Goal: Task Accomplishment & Management: Manage account settings

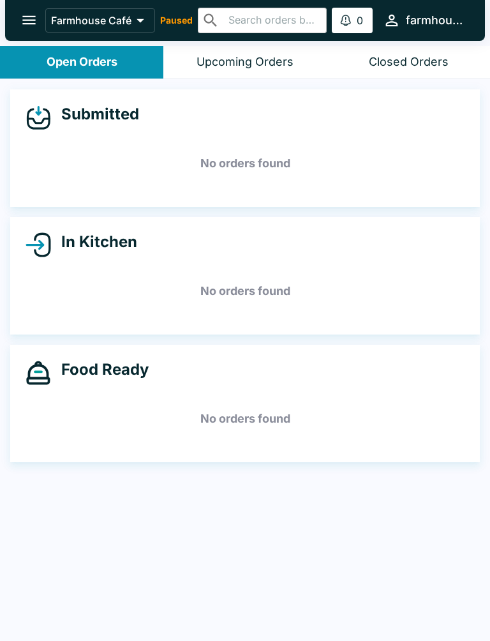
click at [207, 477] on div "Submitted No orders found In Kitchen No orders found Food Ready No orders found" at bounding box center [245, 361] width 490 height 564
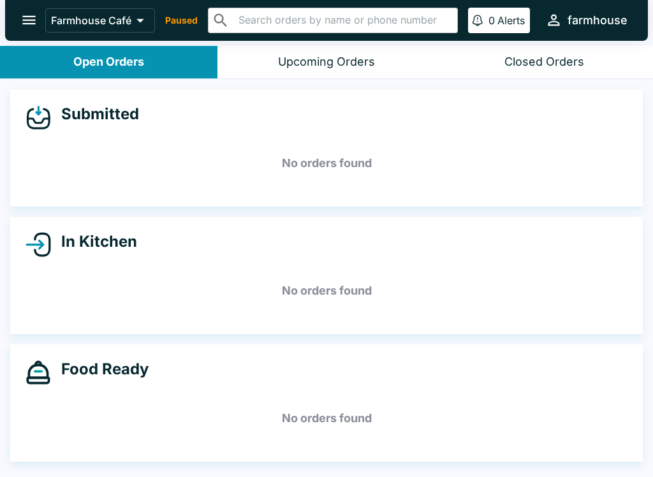
click at [22, 17] on icon "open drawer" at bounding box center [28, 19] width 17 height 17
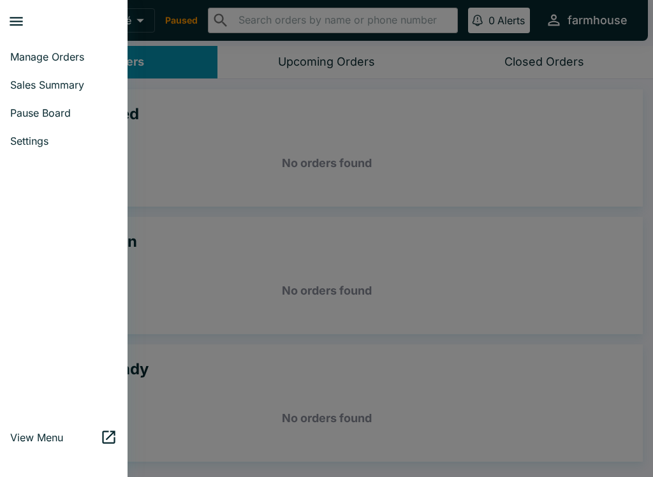
click at [61, 119] on span "Pause Board" at bounding box center [63, 113] width 107 height 13
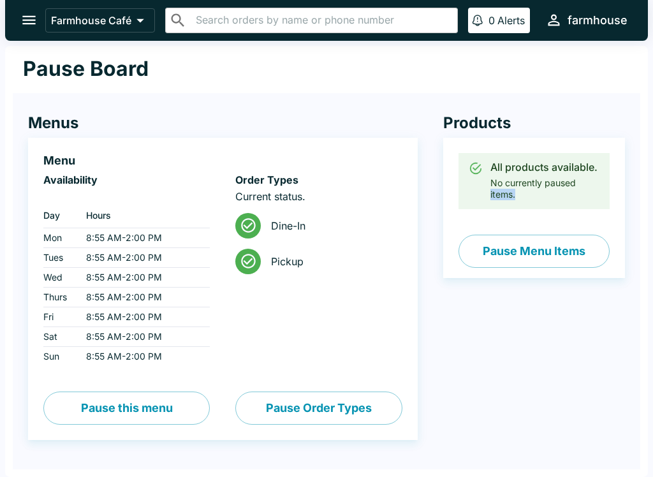
click at [427, 435] on div "Products All products available. No currently paused items. Pause Menu Items" at bounding box center [521, 277] width 207 height 378
click at [15, 17] on button "open drawer" at bounding box center [29, 20] width 33 height 33
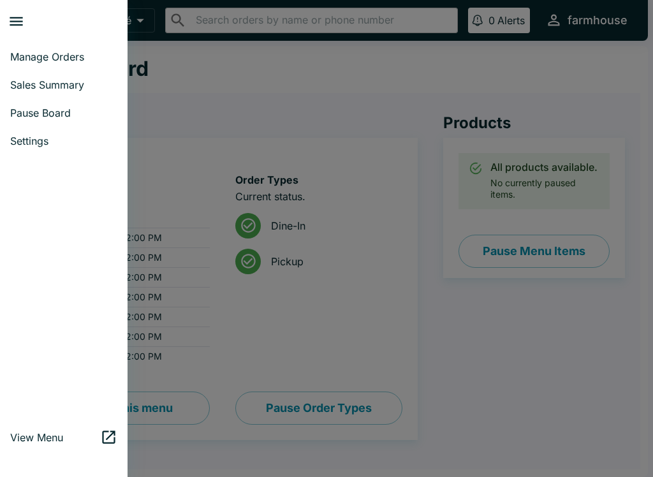
click at [27, 70] on link "Manage Orders" at bounding box center [64, 57] width 128 height 28
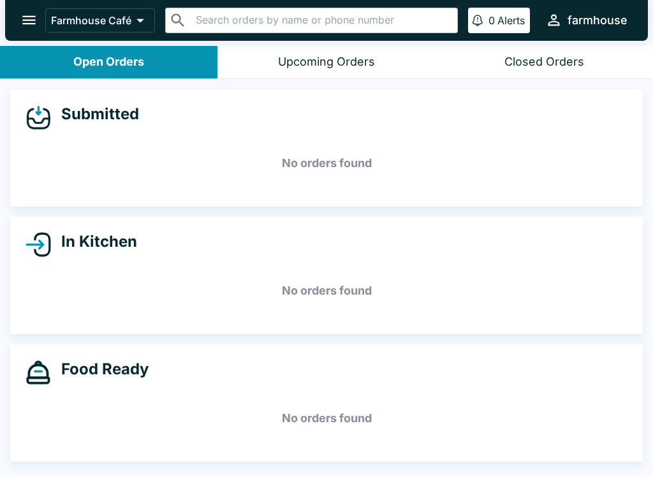
click at [14, 23] on button "open drawer" at bounding box center [29, 20] width 33 height 33
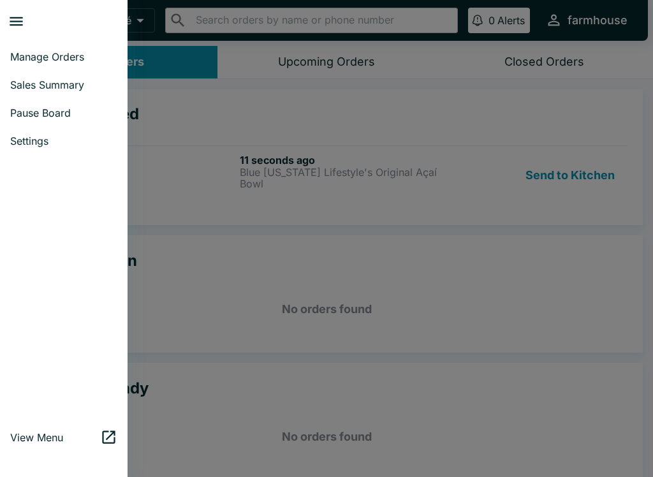
click at [42, 117] on span "Pause Board" at bounding box center [63, 113] width 107 height 13
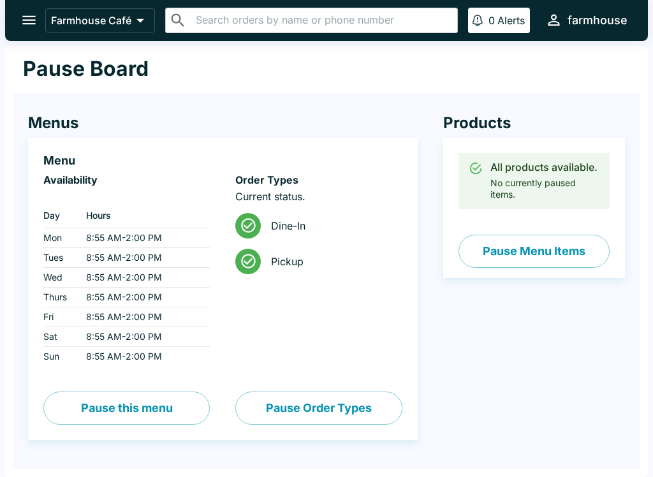
click at [529, 254] on button "Pause Menu Items" at bounding box center [534, 251] width 151 height 33
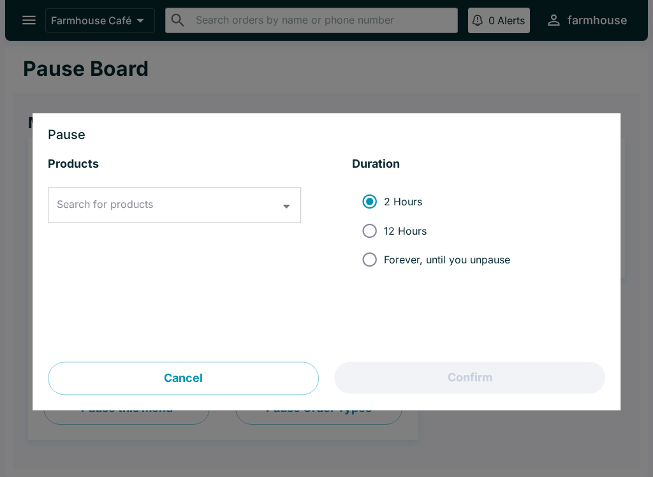
click at [162, 389] on button "Cancel" at bounding box center [183, 378] width 271 height 33
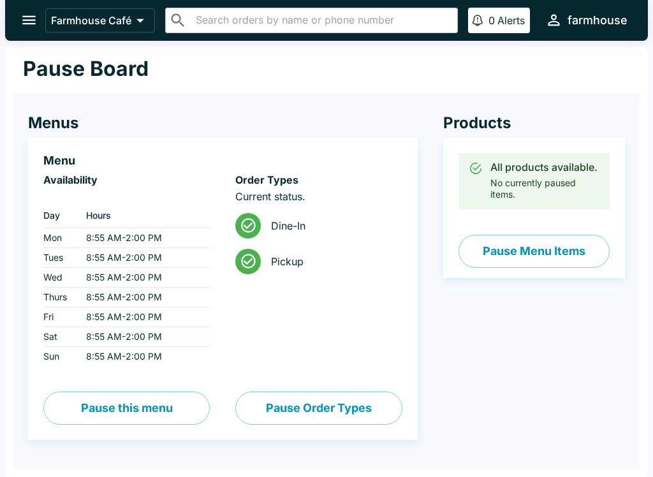
click at [22, 21] on icon "open drawer" at bounding box center [28, 19] width 17 height 17
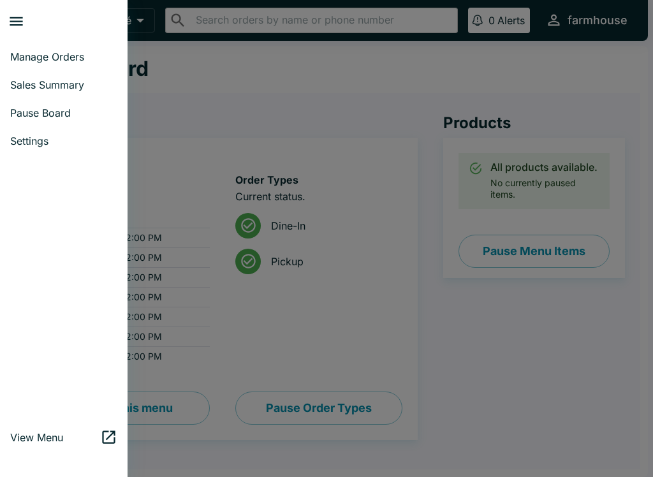
click at [3, 114] on link "Pause Board" at bounding box center [64, 113] width 128 height 28
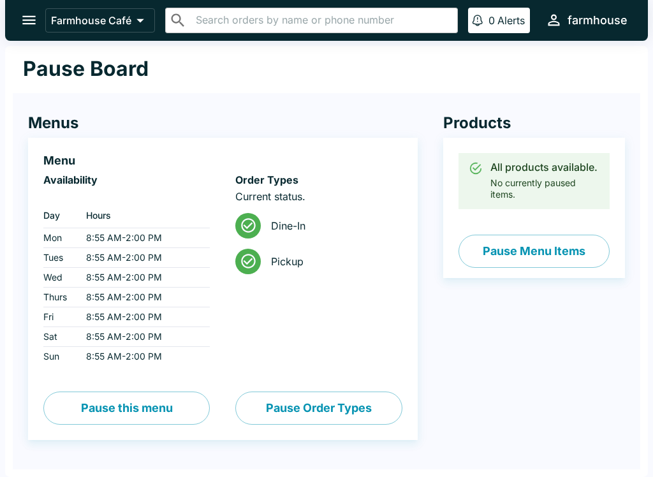
click at [565, 262] on button "Pause Menu Items" at bounding box center [534, 251] width 151 height 33
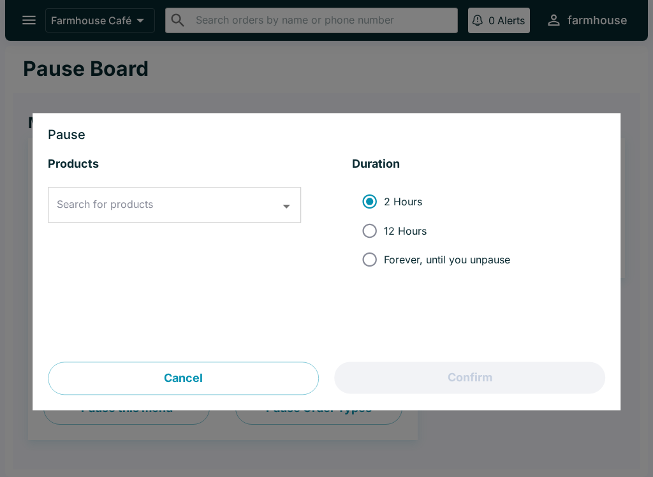
click at [175, 377] on button "Cancel" at bounding box center [183, 378] width 271 height 33
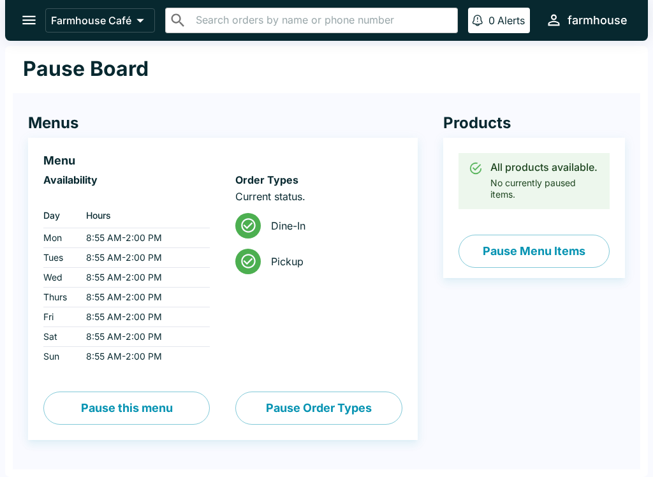
click at [543, 256] on button "Pause Menu Items" at bounding box center [534, 251] width 151 height 33
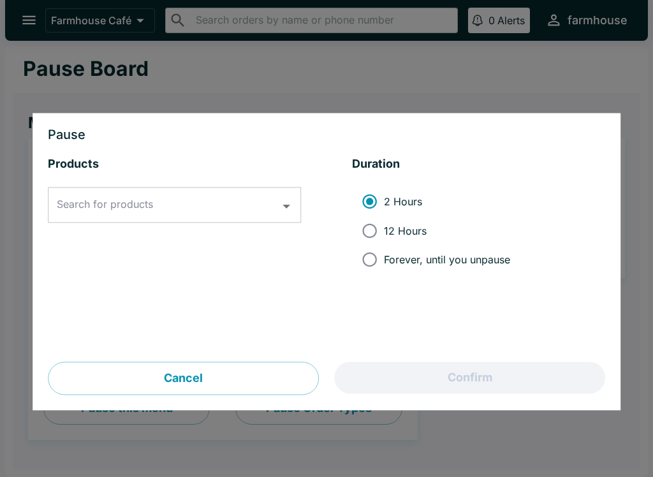
click at [281, 214] on icon "Open" at bounding box center [286, 206] width 17 height 17
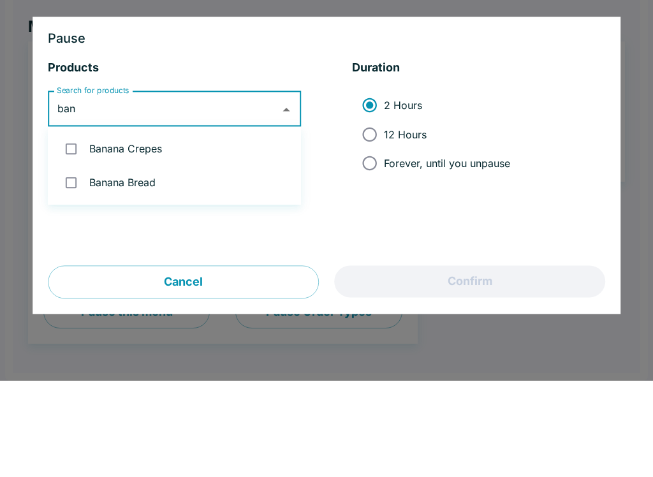
type input "bana"
click at [54, 262] on li "Banana Bread" at bounding box center [174, 279] width 253 height 34
checkbox input "true"
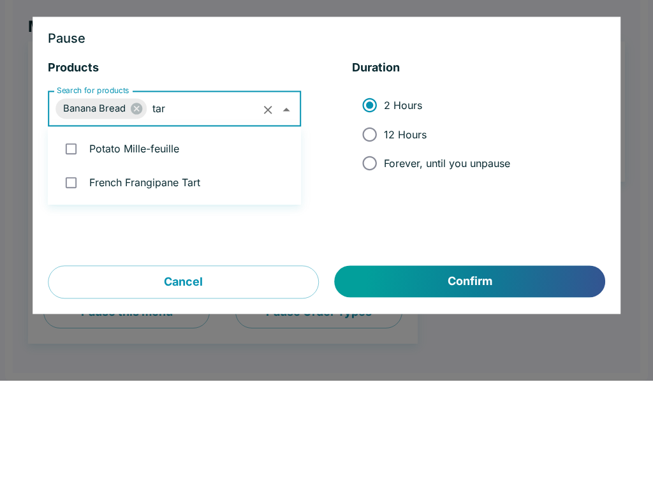
type input "tart"
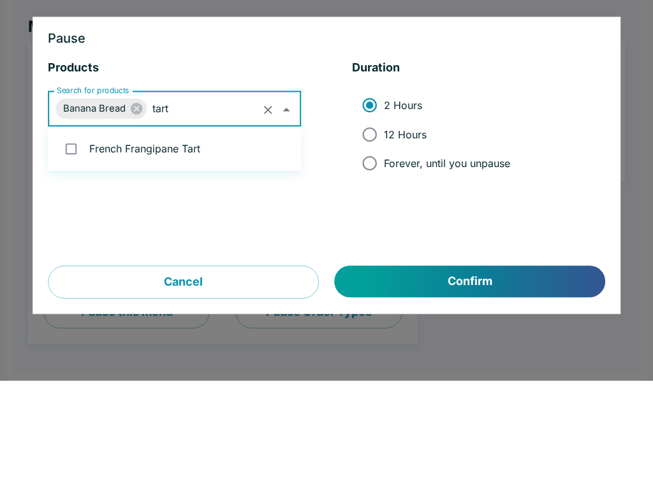
click at [68, 232] on input "checkbox" at bounding box center [71, 245] width 26 height 26
checkbox input "true"
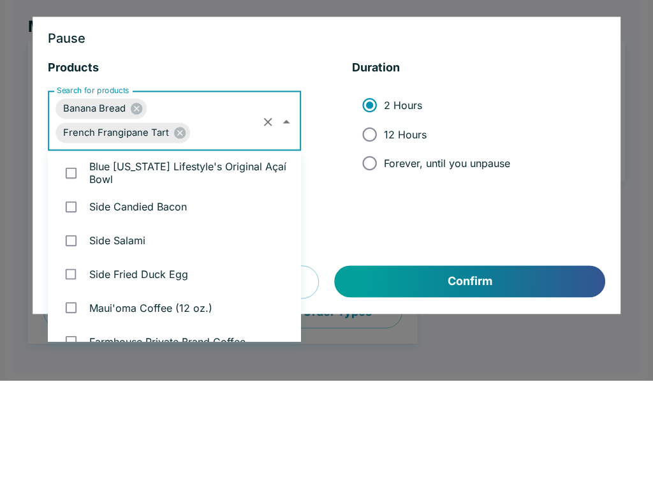
scroll to position [523, 0]
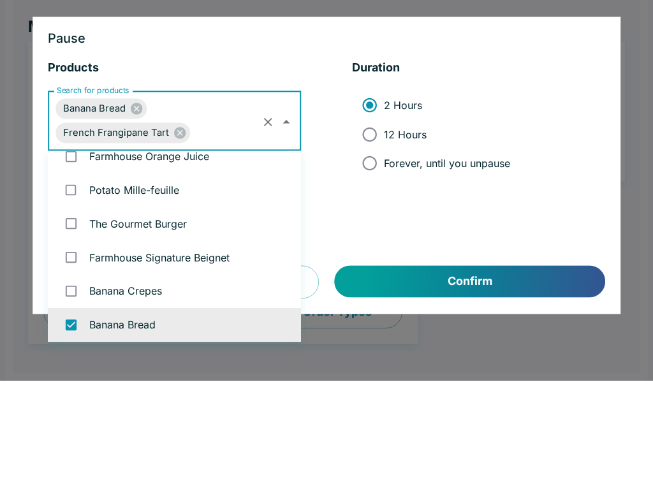
click at [369, 246] on input "Forever, until you unpause" at bounding box center [369, 260] width 29 height 29
radio input "true"
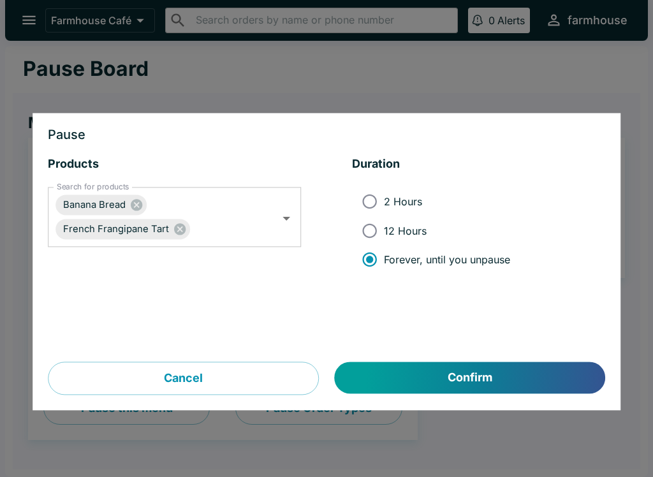
click at [512, 387] on button "Confirm" at bounding box center [470, 378] width 271 height 32
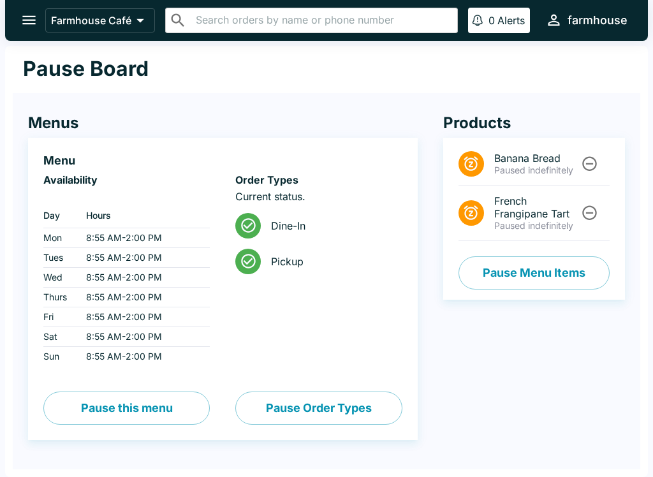
click at [16, 24] on button "open drawer" at bounding box center [29, 20] width 33 height 33
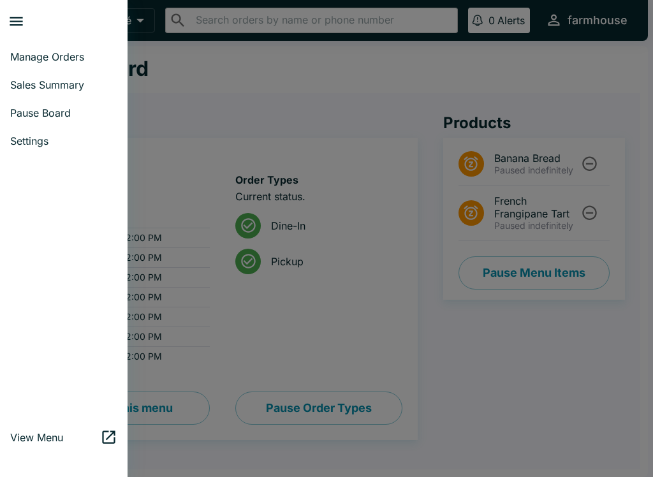
click at [24, 48] on link "Manage Orders" at bounding box center [64, 57] width 128 height 28
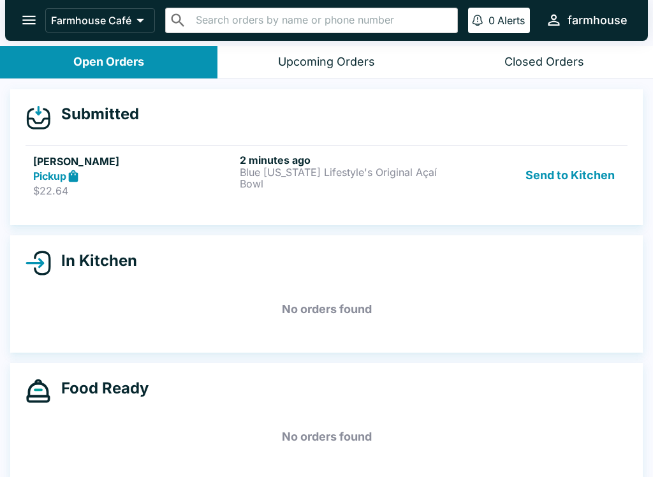
click at [97, 195] on p "$22.64" at bounding box center [134, 190] width 202 height 13
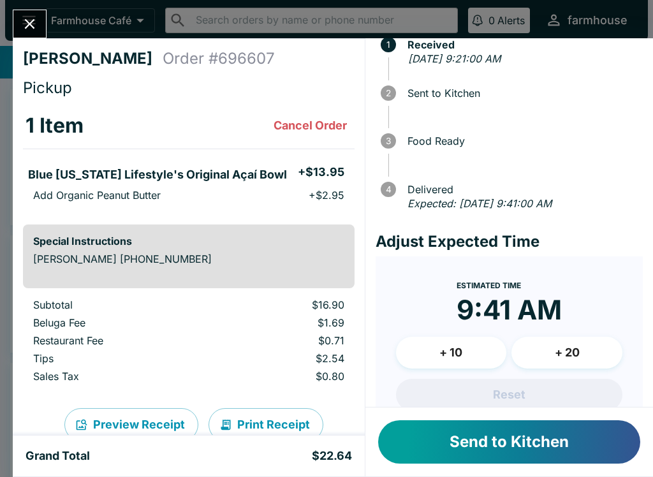
scroll to position [82, 0]
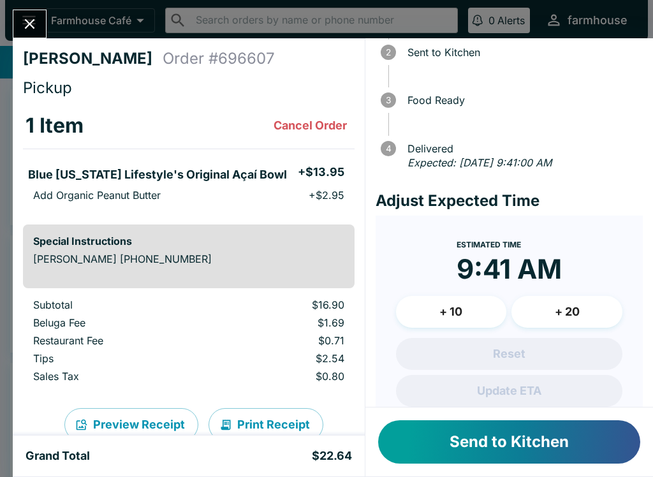
click at [586, 325] on button "+ 20" at bounding box center [567, 312] width 111 height 32
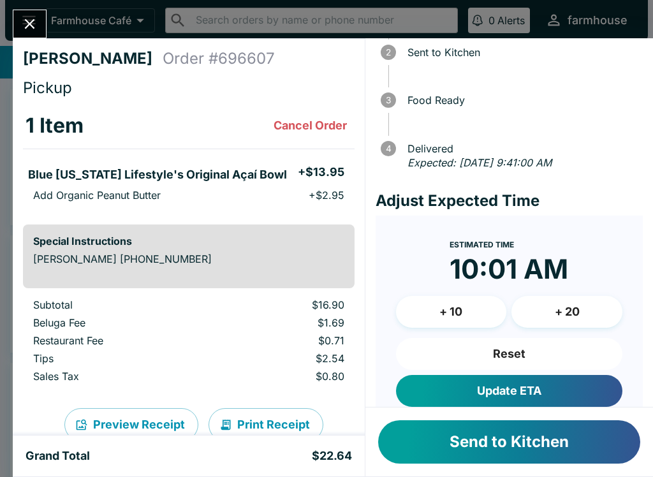
click at [585, 324] on button "+ 20" at bounding box center [567, 312] width 111 height 32
click at [559, 390] on button "Update ETA" at bounding box center [509, 391] width 226 height 32
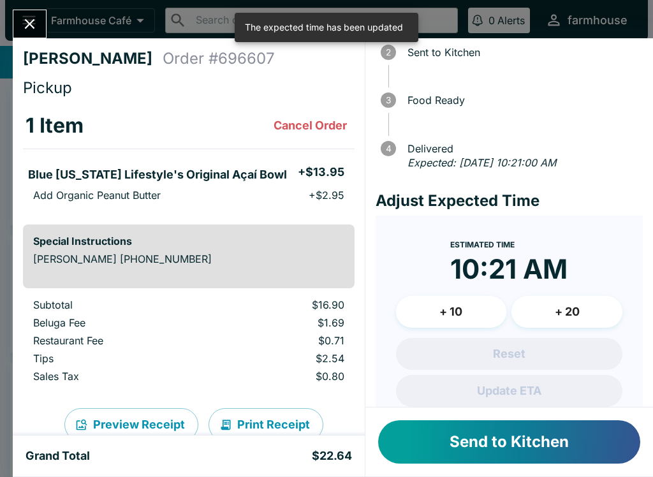
click at [561, 442] on button "Send to Kitchen" at bounding box center [509, 441] width 262 height 43
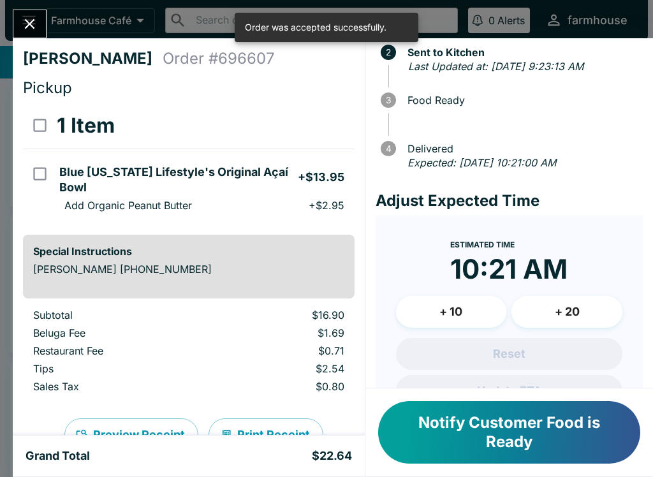
scroll to position [114, 0]
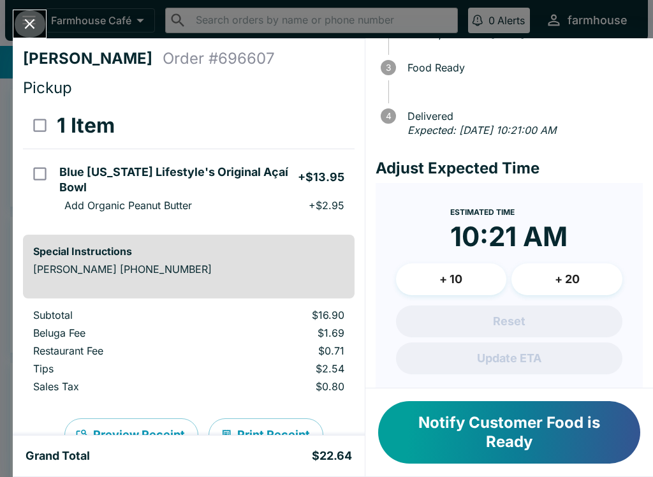
click at [24, 15] on icon "Close" at bounding box center [29, 23] width 17 height 17
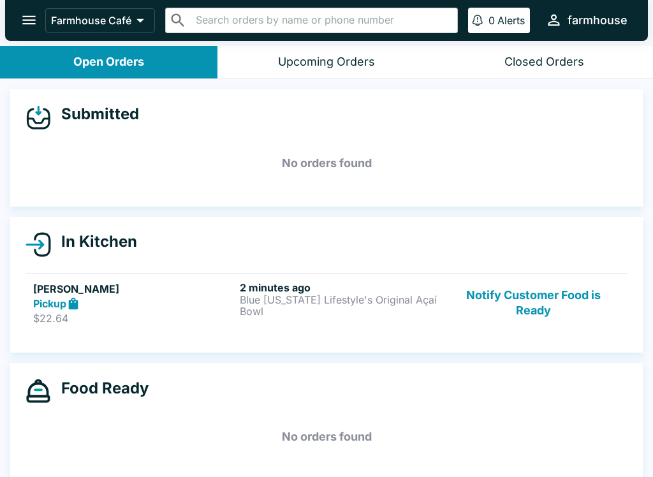
click at [517, 300] on button "Notify Customer Food is Ready" at bounding box center [533, 303] width 173 height 44
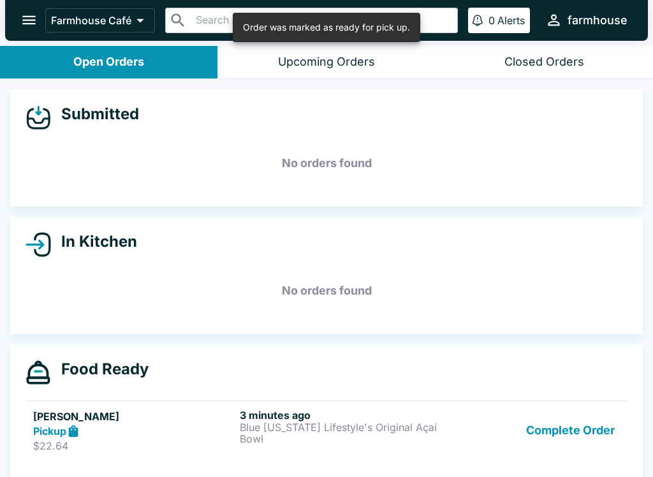
click at [556, 434] on button "Complete Order" at bounding box center [570, 431] width 99 height 44
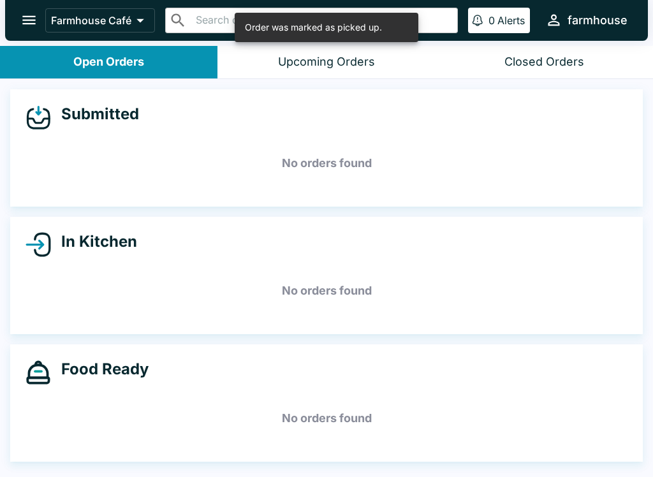
click at [531, 55] on div "Closed Orders" at bounding box center [545, 62] width 80 height 15
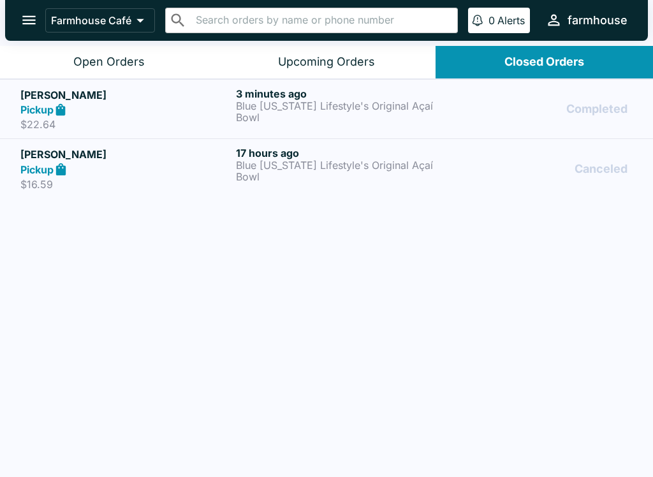
click at [328, 88] on h6 "3 minutes ago" at bounding box center [341, 93] width 211 height 13
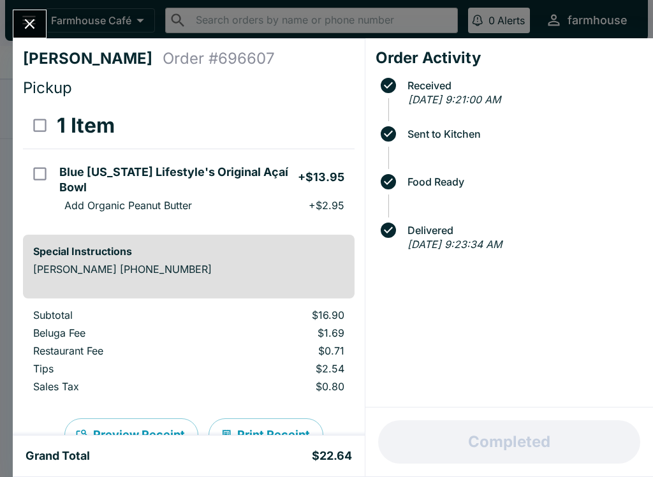
click at [20, 165] on div "[PERSON_NAME] Order # 696607 Pickup 1 Item Blue [US_STATE] Lifestyle's Original…" at bounding box center [189, 236] width 352 height 397
click at [35, 168] on input "orders table" at bounding box center [40, 174] width 29 height 29
checkbox input "true"
click at [311, 119] on button "Refund" at bounding box center [319, 126] width 66 height 32
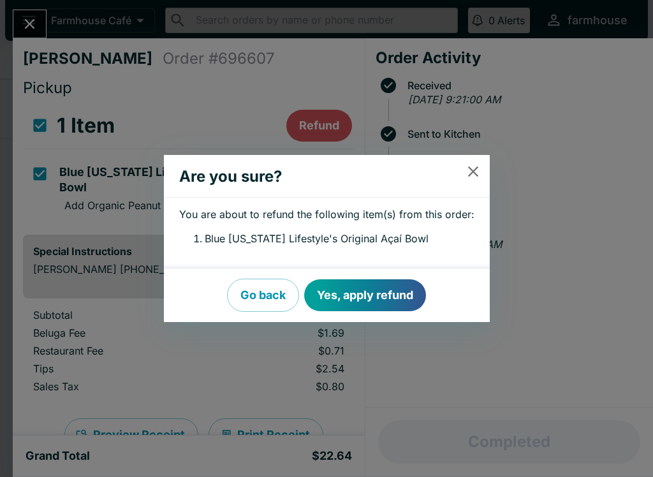
click at [351, 285] on button "Yes, apply refund" at bounding box center [365, 295] width 122 height 32
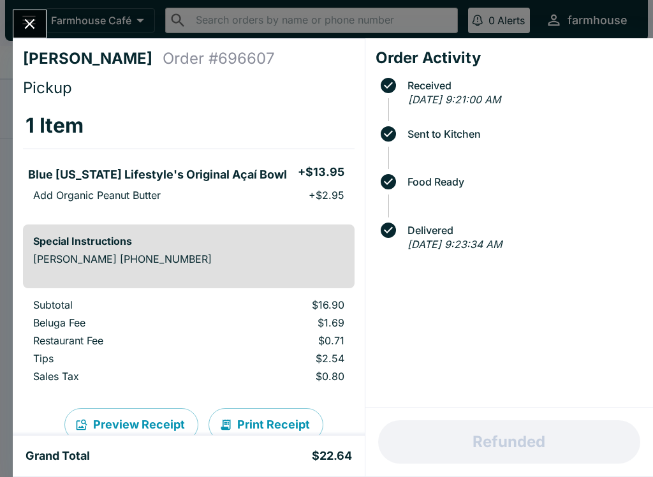
click at [24, 12] on button "Close" at bounding box center [29, 23] width 33 height 27
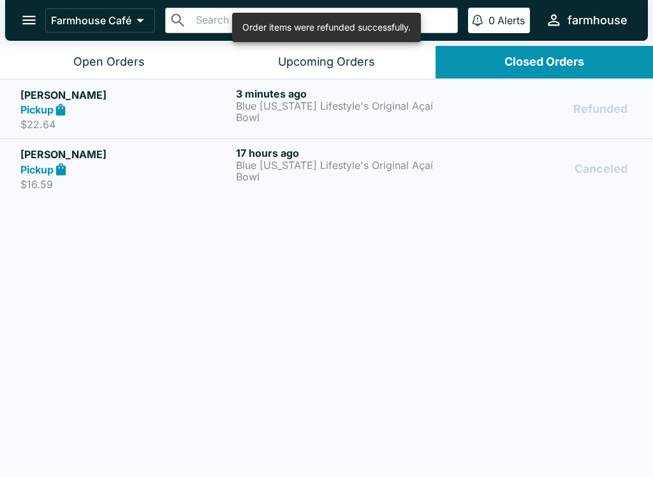
click at [97, 66] on div "Open Orders" at bounding box center [108, 62] width 71 height 15
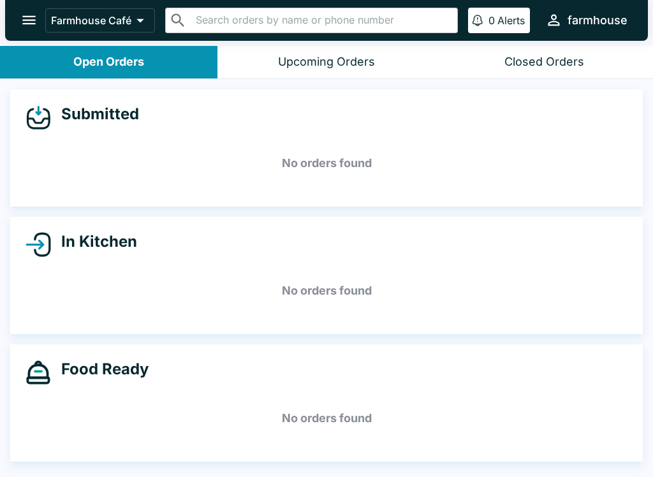
scroll to position [2, 0]
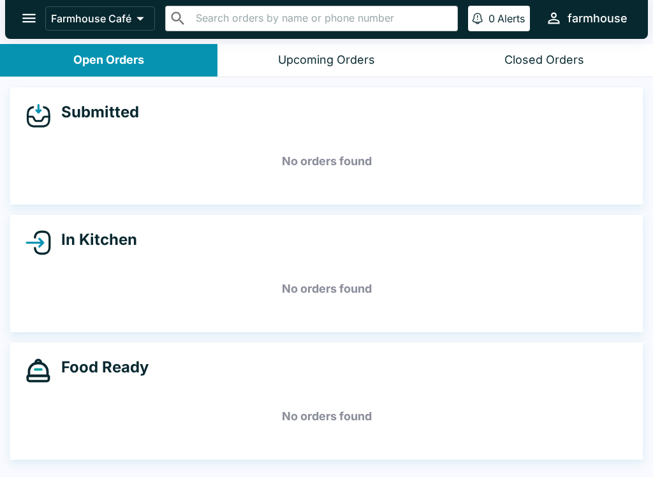
click at [365, 56] on div "Upcoming Orders" at bounding box center [326, 60] width 97 height 15
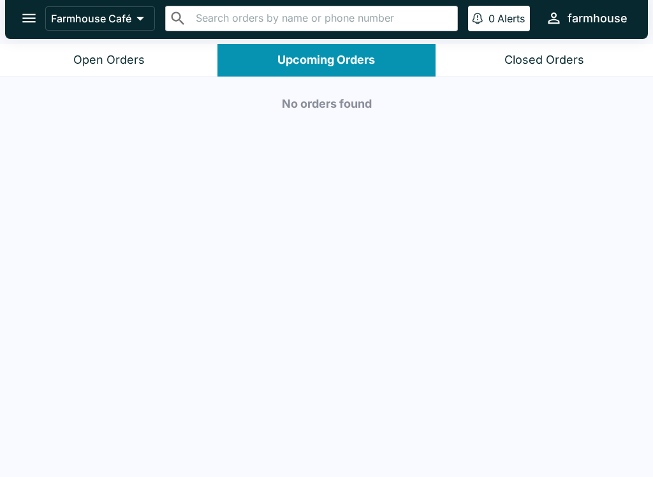
click at [110, 47] on button "Open Orders" at bounding box center [109, 60] width 218 height 33
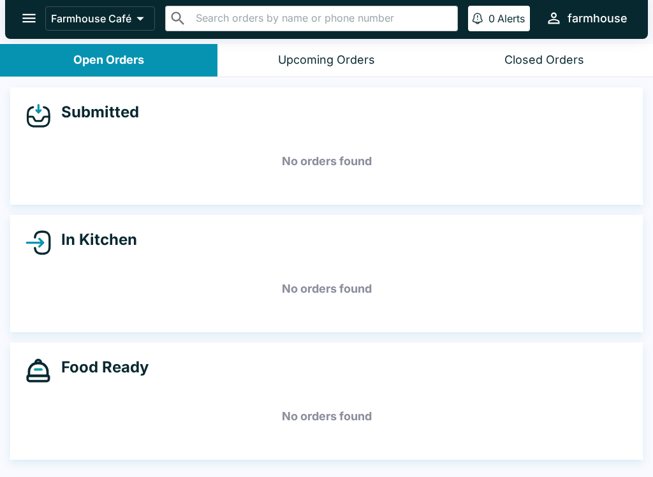
click at [24, 8] on button "open drawer" at bounding box center [29, 18] width 33 height 33
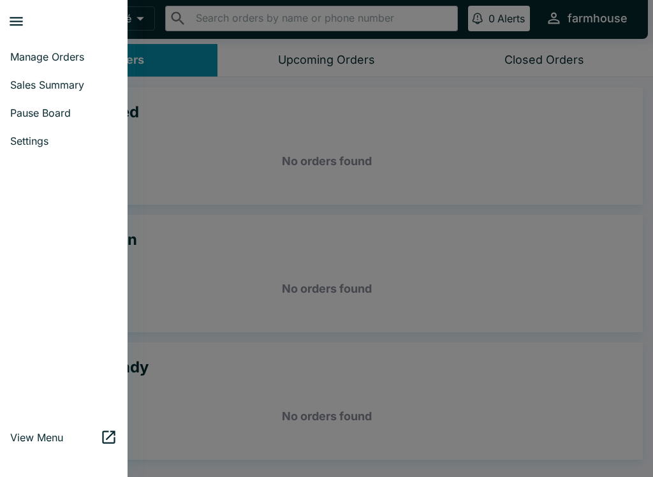
click at [15, 107] on span "Pause Board" at bounding box center [63, 113] width 107 height 13
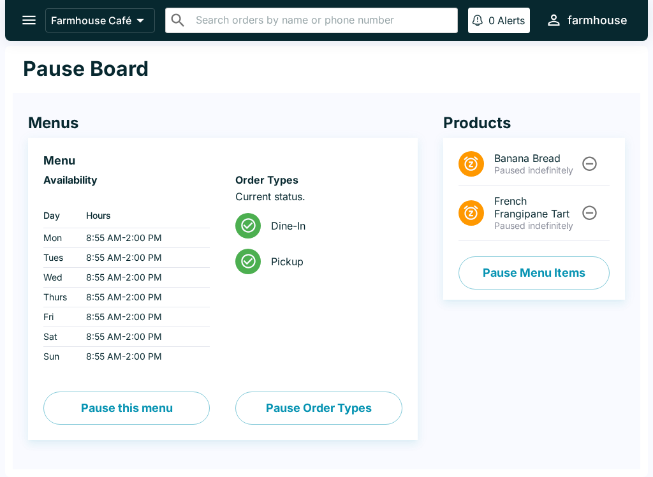
click at [80, 398] on button "Pause this menu" at bounding box center [126, 408] width 167 height 33
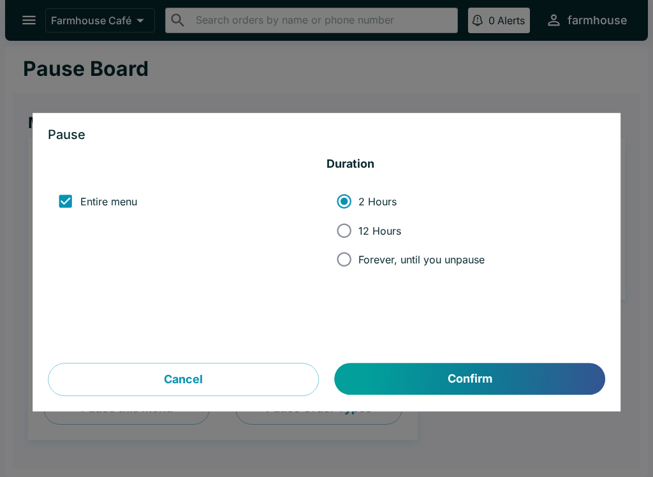
click at [330, 234] on input "12 Hours" at bounding box center [344, 230] width 29 height 29
radio input "true"
click at [383, 373] on button "Confirm" at bounding box center [470, 380] width 271 height 32
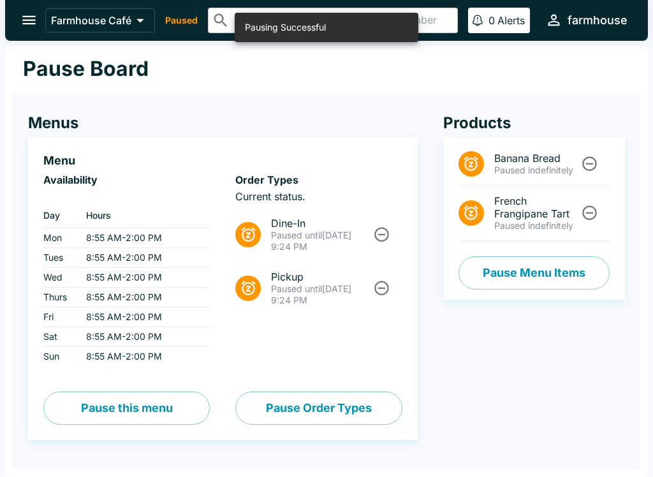
click at [378, 226] on button "Unpause" at bounding box center [382, 235] width 24 height 24
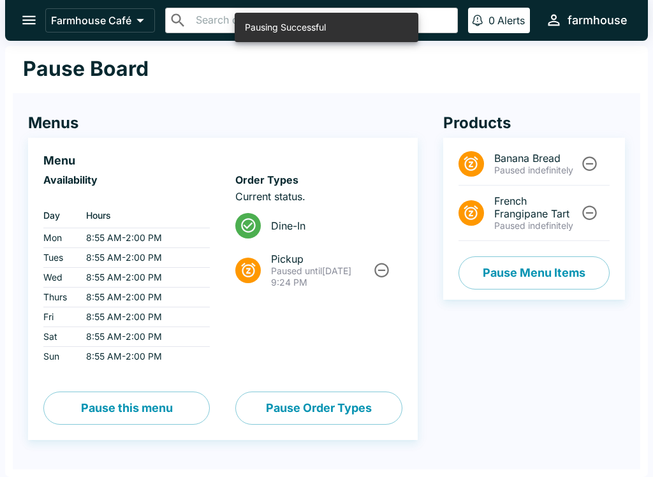
click at [381, 265] on icon "Unpause" at bounding box center [381, 270] width 17 height 17
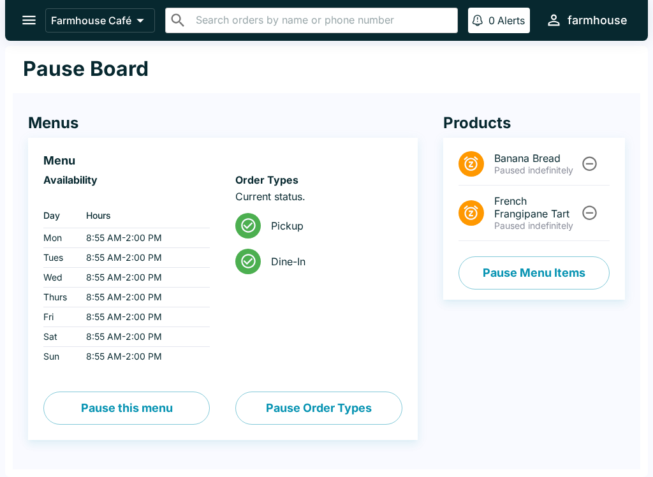
click at [24, 7] on button "open drawer" at bounding box center [29, 20] width 33 height 33
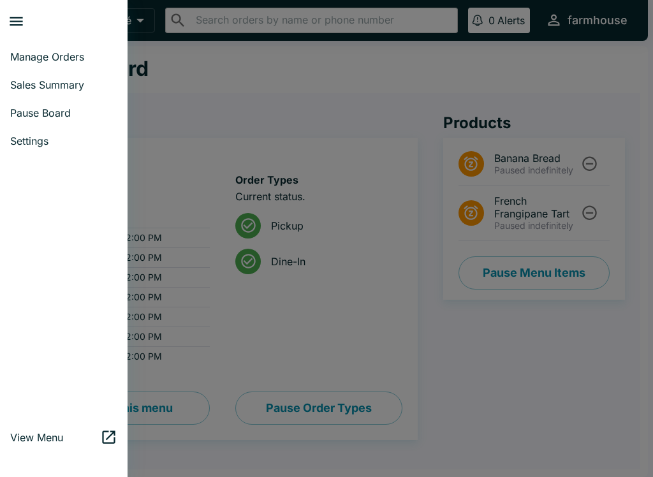
click at [31, 70] on link "Manage Orders" at bounding box center [64, 57] width 128 height 28
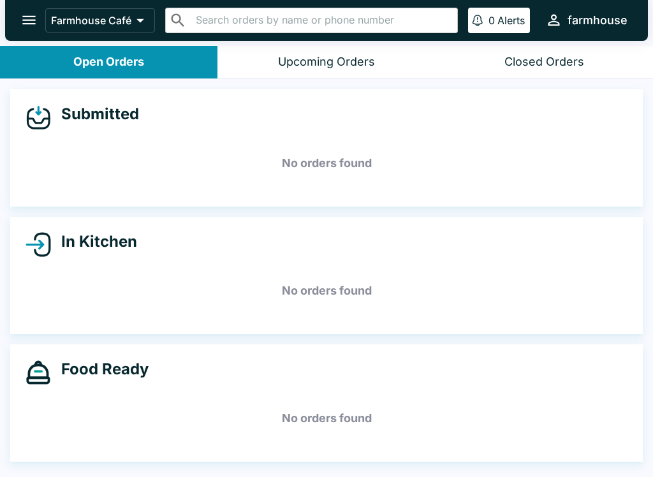
click at [26, 10] on button "open drawer" at bounding box center [29, 20] width 33 height 33
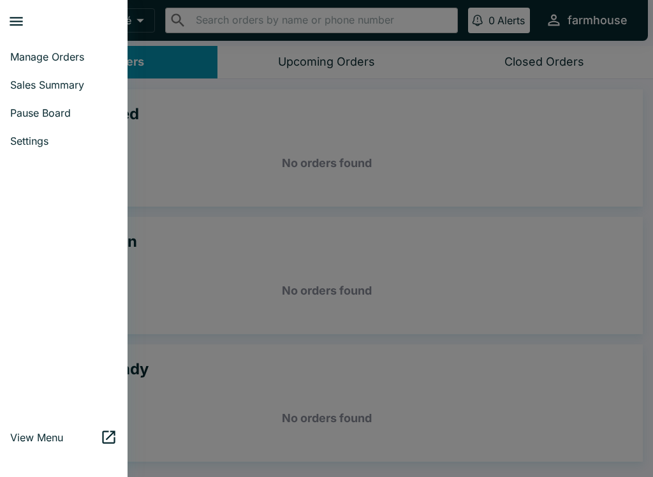
click at [28, 84] on span "Sales Summary" at bounding box center [63, 84] width 107 height 13
select select "03:00"
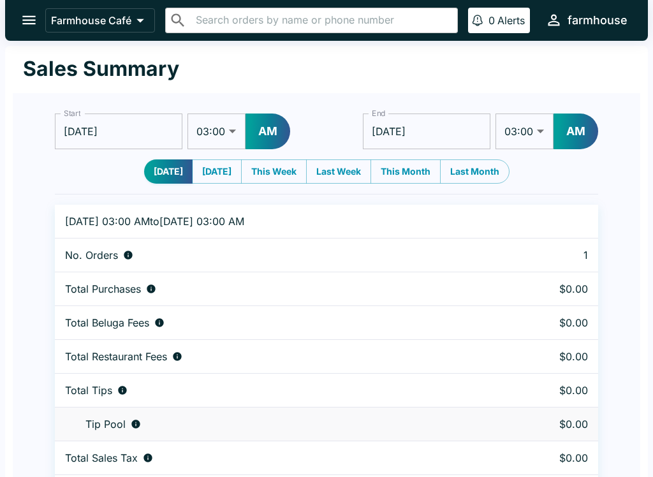
click at [15, 15] on button "open drawer" at bounding box center [29, 20] width 33 height 33
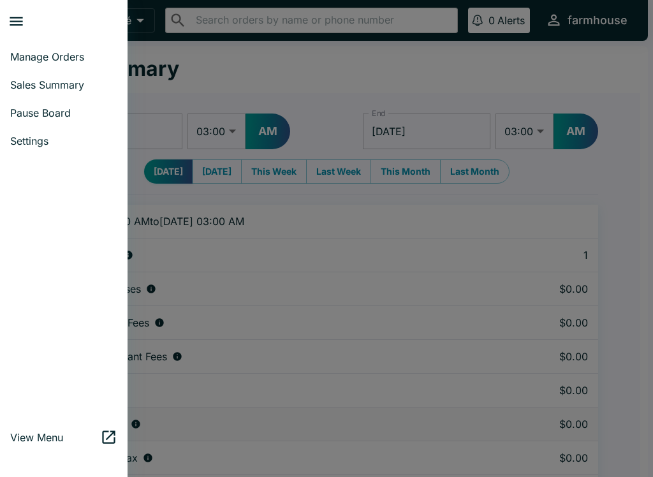
click at [34, 50] on span "Manage Orders" at bounding box center [63, 56] width 107 height 13
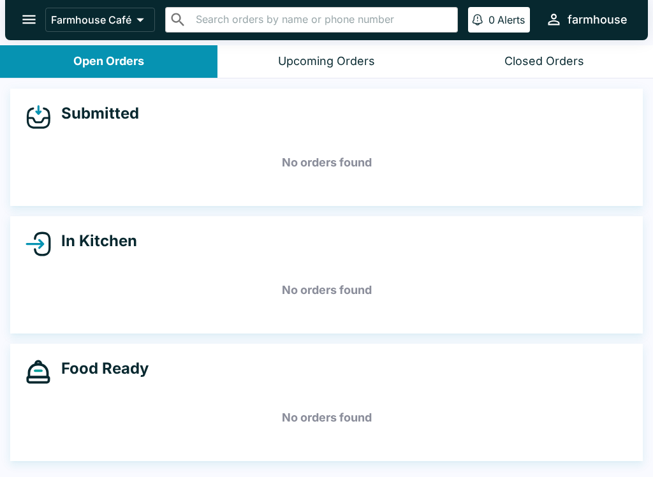
scroll to position [2, 0]
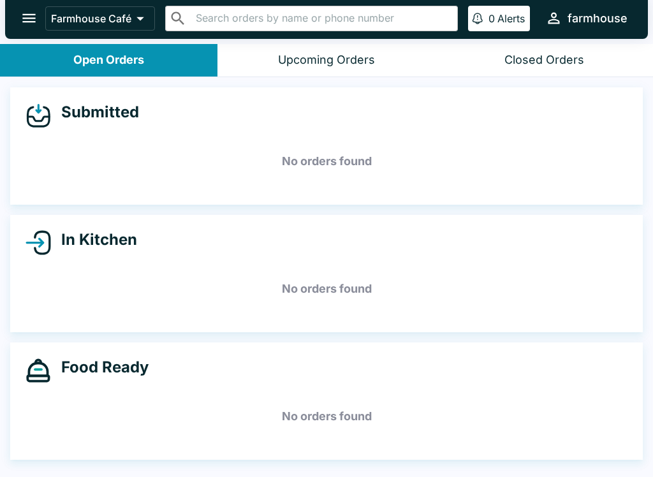
click at [290, 54] on div "Upcoming Orders" at bounding box center [326, 60] width 97 height 15
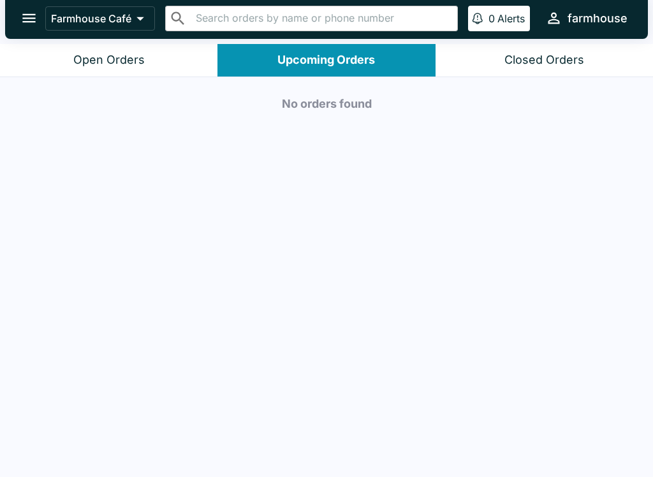
click at [112, 52] on button "Open Orders" at bounding box center [109, 60] width 218 height 33
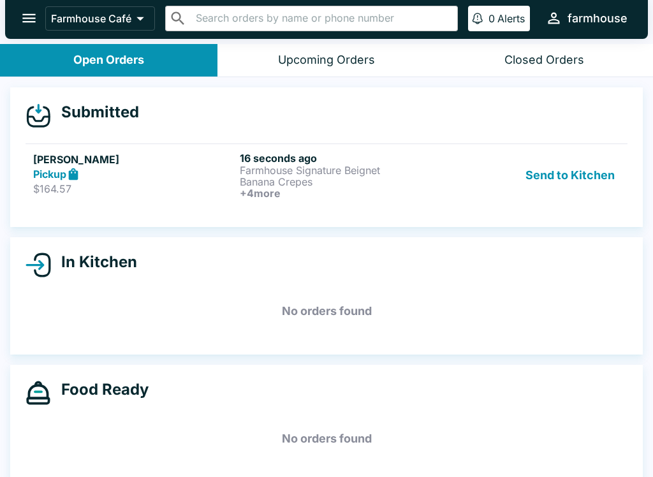
click at [573, 274] on div "In Kitchen" at bounding box center [327, 266] width 602 height 26
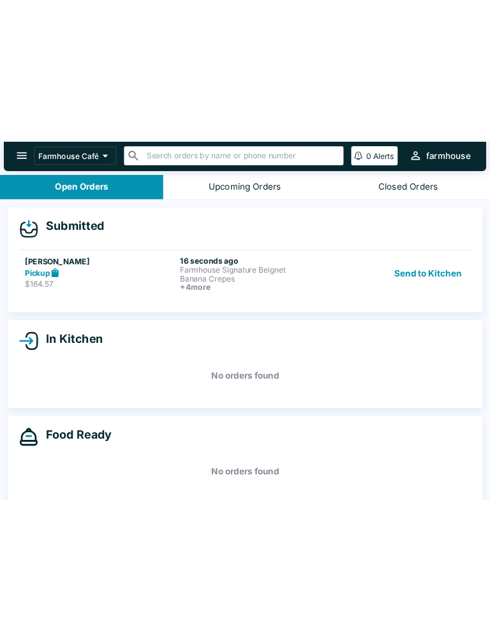
scroll to position [0, 0]
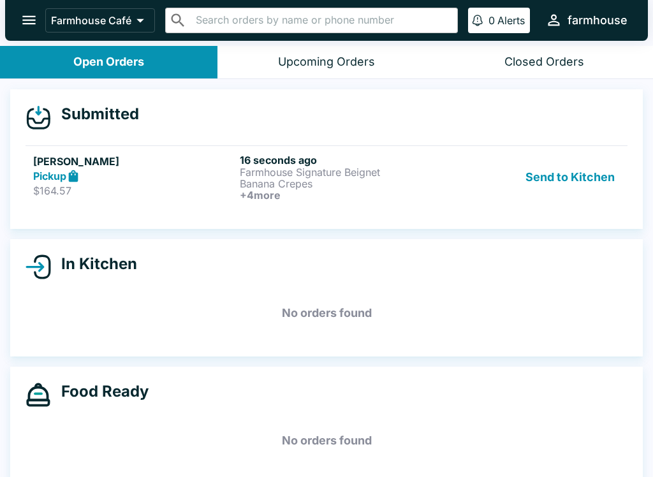
click at [173, 177] on div "Pickup" at bounding box center [134, 176] width 202 height 15
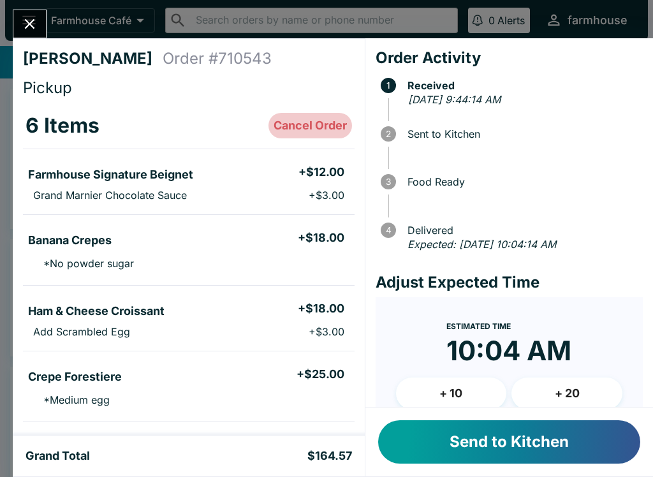
click at [318, 127] on button "Cancel Order" at bounding box center [311, 126] width 84 height 26
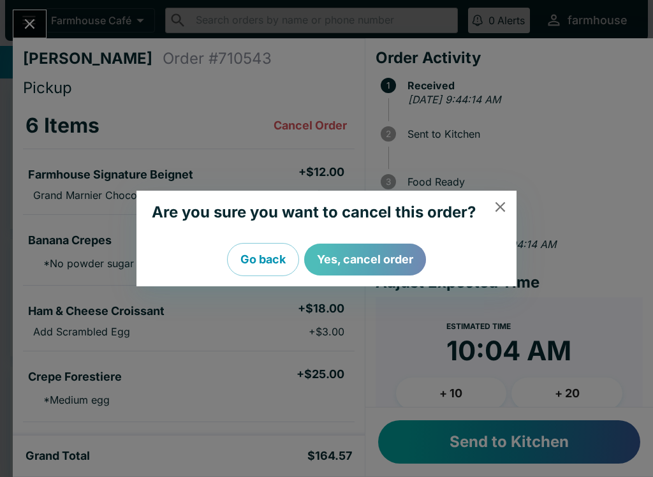
click at [376, 270] on button "Yes, cancel order" at bounding box center [365, 260] width 122 height 32
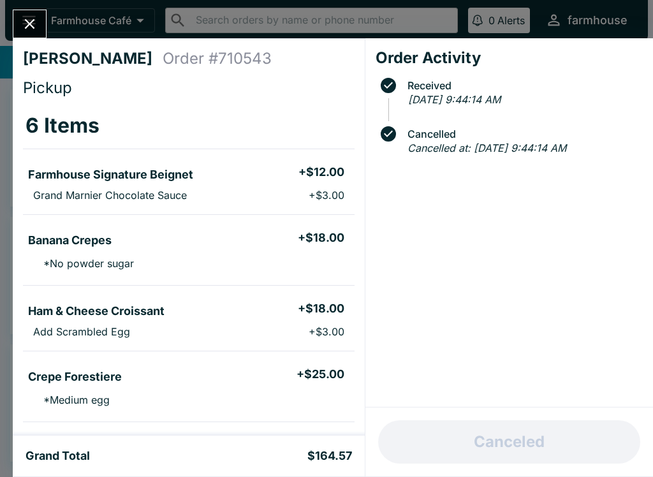
click at [29, 20] on icon "Close" at bounding box center [29, 23] width 17 height 17
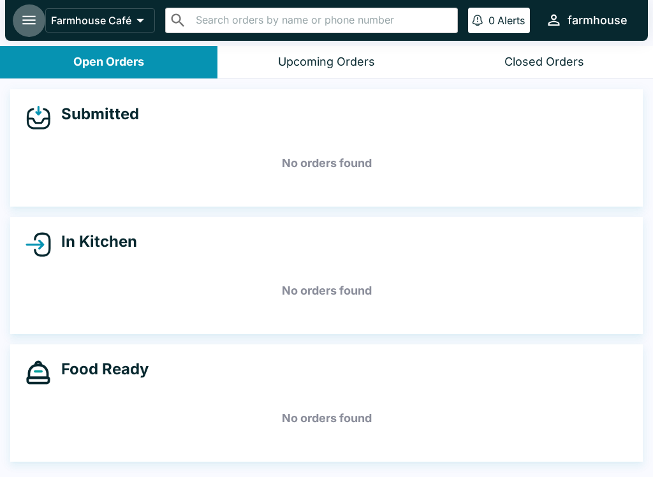
click at [19, 10] on button "open drawer" at bounding box center [29, 20] width 33 height 33
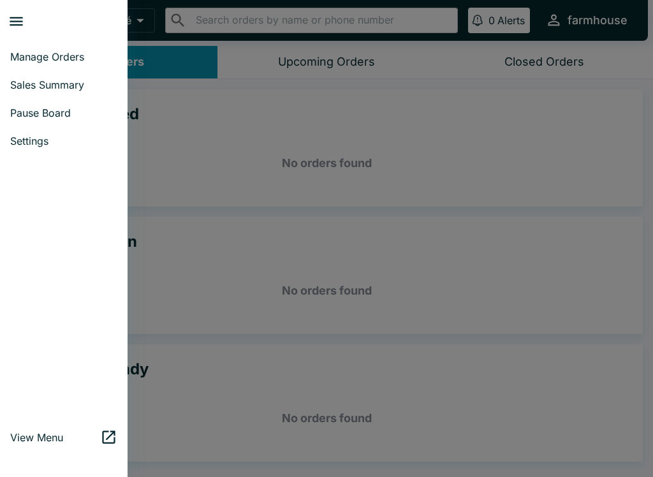
click at [23, 108] on span "Pause Board" at bounding box center [63, 113] width 107 height 13
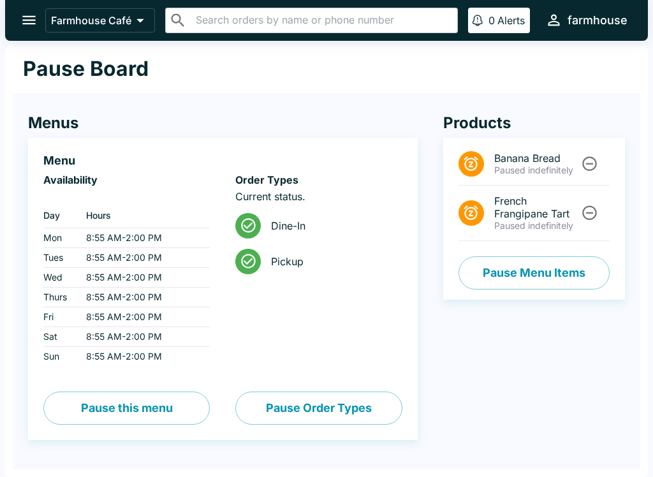
click at [651, 204] on div "Farmhouse Café ​ ​ 0 Alerts farmhouse Pause Board Menus Menu Availability ‏ Day…" at bounding box center [326, 238] width 653 height 477
click at [240, 419] on button "Pause Order Types" at bounding box center [318, 408] width 167 height 33
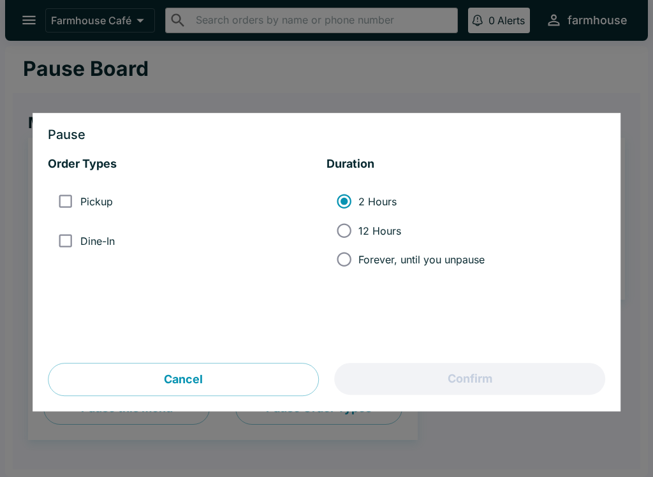
click at [50, 420] on div at bounding box center [326, 238] width 653 height 477
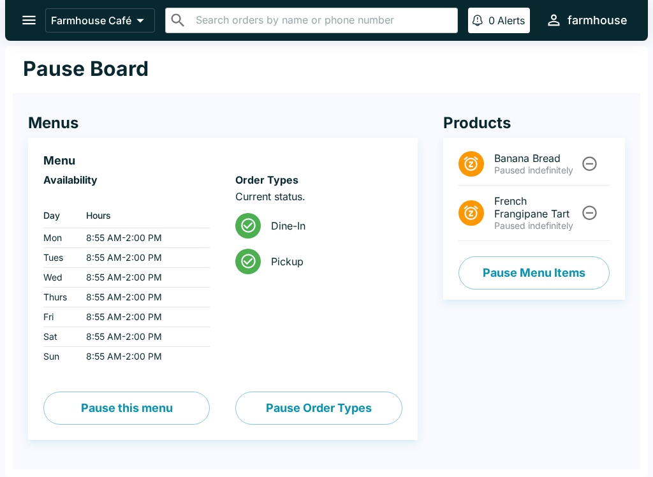
click at [52, 422] on button "Pause this menu" at bounding box center [126, 408] width 167 height 33
click at [50, 422] on button "Pause this menu" at bounding box center [126, 408] width 167 height 33
click at [50, 424] on div "Availability ‏ Day Hours Mon 8:55 AM - 2:00 PM Tues 8:55 AM - 2:00 PM Wed 8:55 …" at bounding box center [126, 299] width 167 height 251
click at [49, 424] on div "Availability ‏ Day Hours Mon 8:55 AM - 2:00 PM Tues 8:55 AM - 2:00 PM Wed 8:55 …" at bounding box center [126, 299] width 167 height 251
click at [48, 422] on div "Availability ‏ Day Hours Mon 8:55 AM - 2:00 PM Tues 8:55 AM - 2:00 PM Wed 8:55 …" at bounding box center [126, 299] width 167 height 251
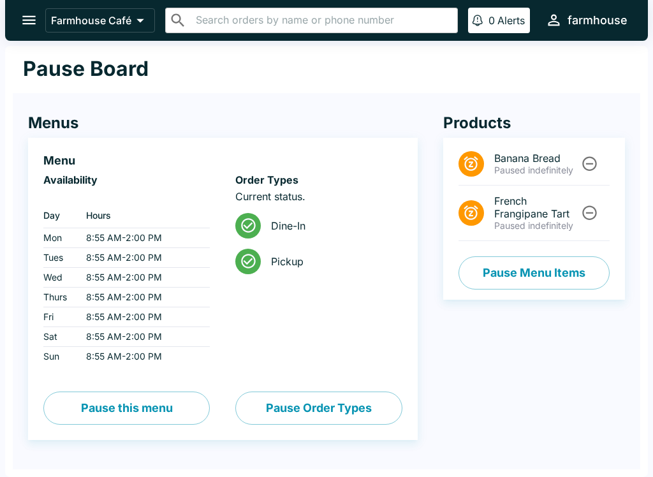
click at [48, 422] on div "Availability ‏ Day Hours Mon 8:55 AM - 2:00 PM Tues 8:55 AM - 2:00 PM Wed 8:55 …" at bounding box center [126, 299] width 167 height 251
click at [48, 421] on div "Availability ‏ Day Hours Mon 8:55 AM - 2:00 PM Tues 8:55 AM - 2:00 PM Wed 8:55 …" at bounding box center [126, 299] width 167 height 251
click at [48, 420] on div "Availability ‏ Day Hours Mon 8:55 AM - 2:00 PM Tues 8:55 AM - 2:00 PM Wed 8:55 …" at bounding box center [126, 299] width 167 height 251
click at [50, 420] on button "Pause this menu" at bounding box center [126, 408] width 167 height 33
click at [50, 419] on button "Pause this menu" at bounding box center [126, 408] width 167 height 33
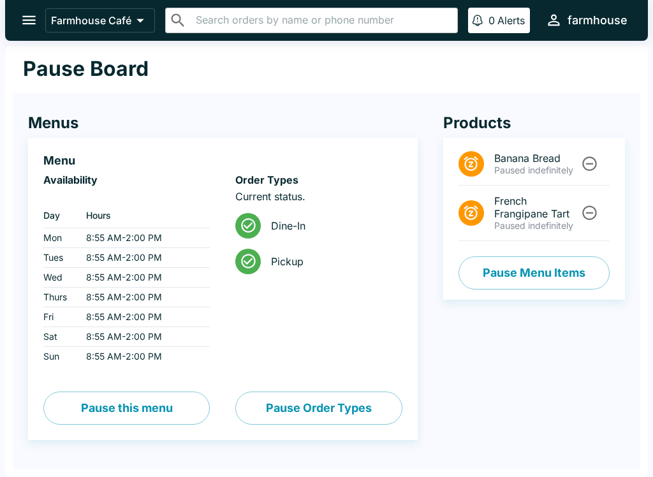
click at [50, 419] on button "Pause this menu" at bounding box center [126, 408] width 167 height 33
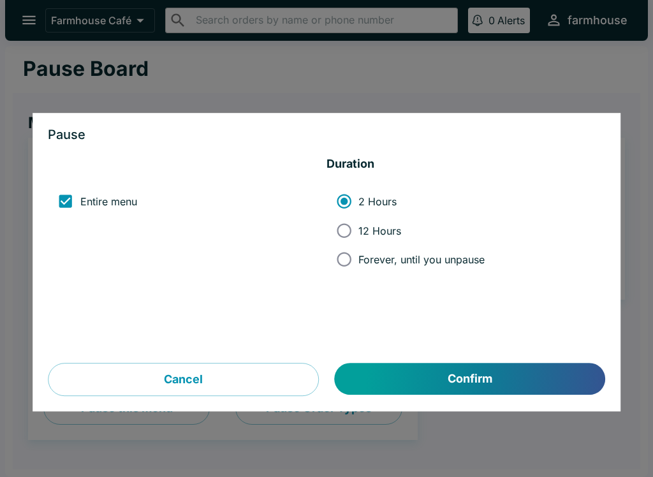
click at [50, 417] on div at bounding box center [326, 238] width 653 height 477
click at [50, 417] on button "Pause this menu" at bounding box center [126, 408] width 167 height 33
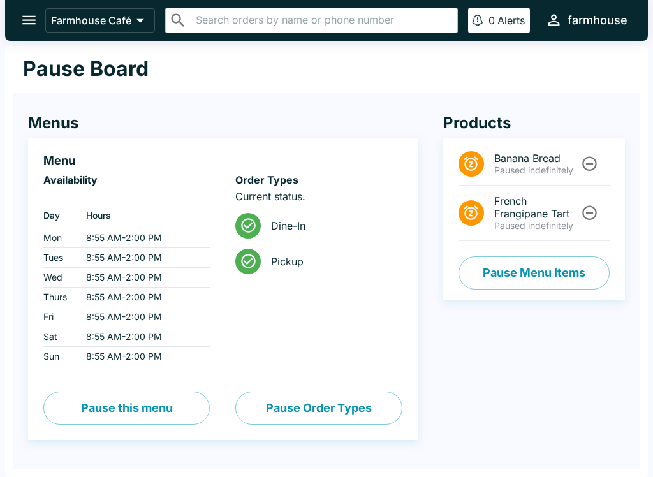
click at [50, 417] on button "Pause this menu" at bounding box center [126, 408] width 167 height 33
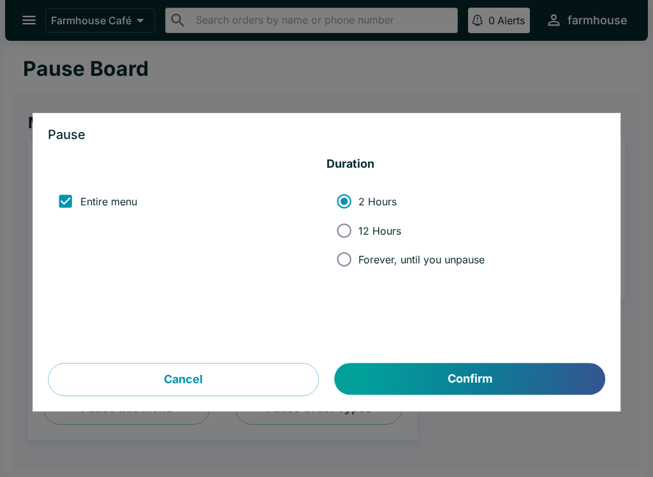
click at [46, 423] on div at bounding box center [326, 238] width 653 height 477
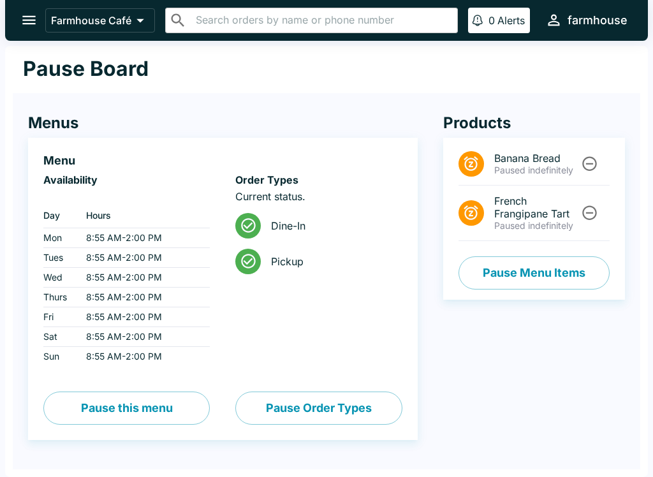
click at [374, 350] on div "Order Types Current status. Dine-In Pickup" at bounding box center [318, 270] width 167 height 193
click at [357, 312] on div "Order Types Current status. Dine-In Pickup" at bounding box center [318, 270] width 167 height 193
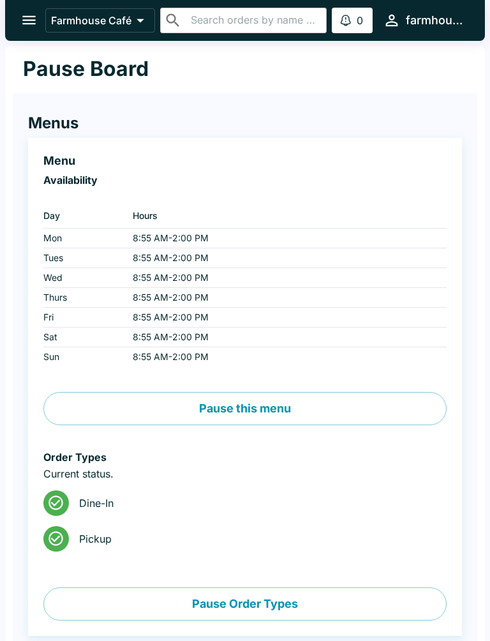
click at [308, 477] on button "Pause Order Types" at bounding box center [244, 603] width 403 height 33
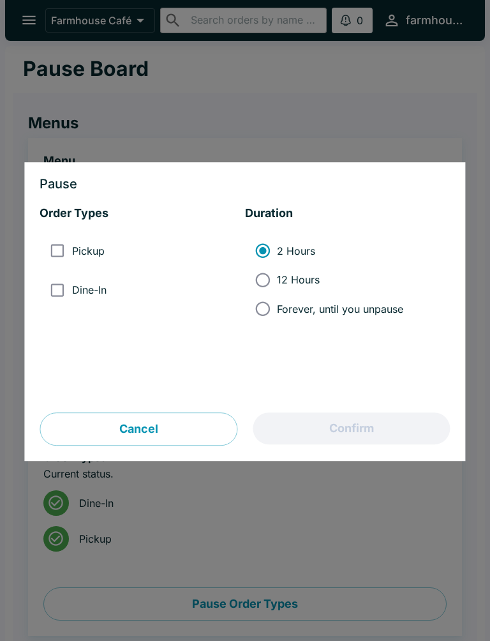
click at [362, 477] on div at bounding box center [245, 320] width 490 height 641
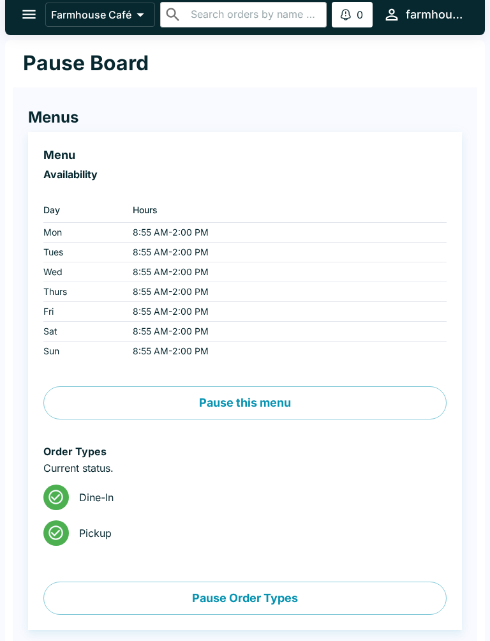
scroll to position [3, 0]
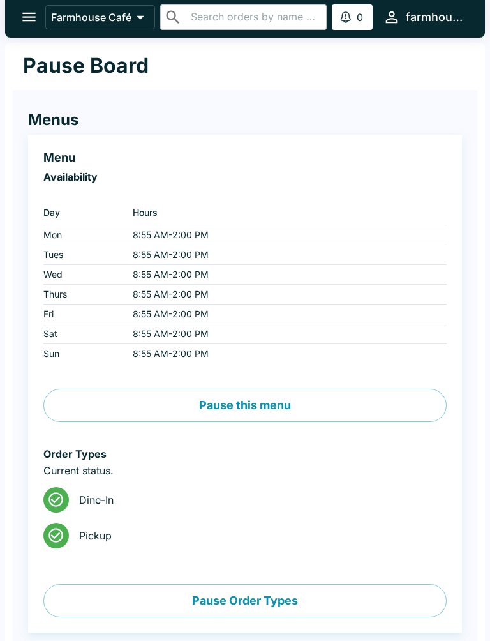
click at [480, 477] on div "Pause Board Menus Menu Availability ‏ Day Hours Mon 8:55 AM - 2:00 PM Tues 8:55…" at bounding box center [245, 454] width 480 height 822
click at [479, 477] on div "Pause Board Menus Menu Availability ‏ Day Hours Mon 8:55 AM - 2:00 PM Tues 8:55…" at bounding box center [245, 454] width 480 height 822
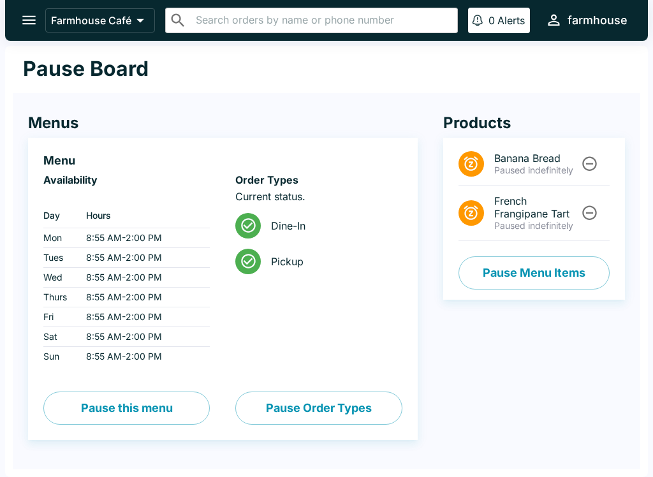
click at [598, 206] on icon "Unpause" at bounding box center [589, 212] width 17 height 17
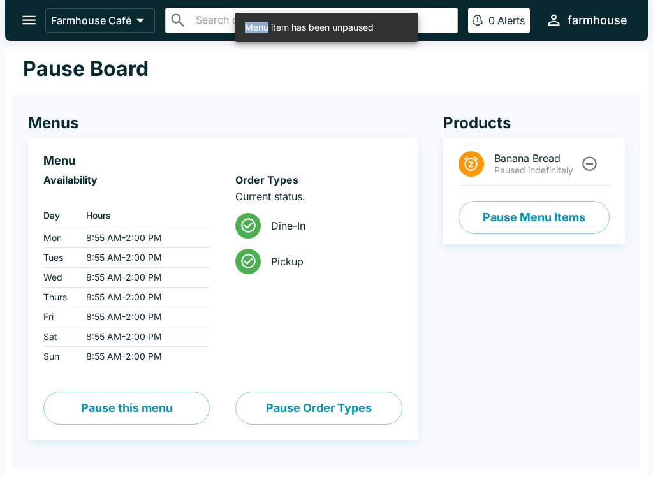
click at [641, 167] on div "Pause Board Menus Menu Availability ‏ Day Hours Mon 8:55 AM - 2:00 PM Tues 8:55…" at bounding box center [326, 261] width 643 height 431
click at [643, 314] on div "Pause Board Menus Menu Availability ‏ Day Hours Mon 8:55 AM - 2:00 PM Tues 8:55…" at bounding box center [326, 261] width 643 height 431
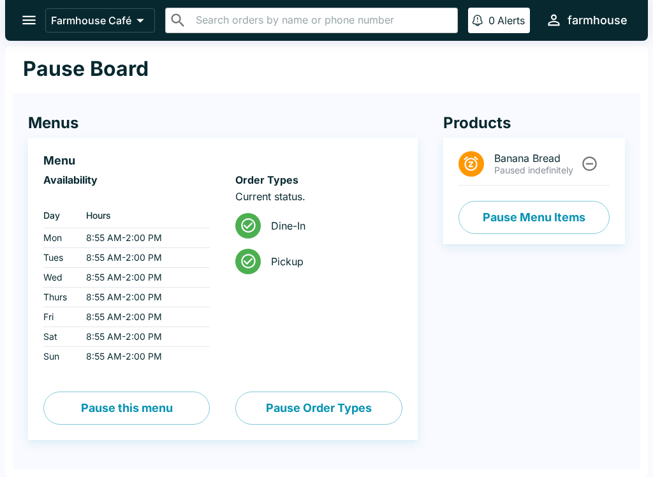
click at [182, 335] on td "8:55 AM - 2:00 PM" at bounding box center [143, 337] width 134 height 20
click at [179, 325] on td "8:55 AM - 2:00 PM" at bounding box center [143, 318] width 134 height 20
click at [83, 431] on div "Menu Availability ‏ Day Hours Mon 8:55 AM - 2:00 PM Tues 8:55 AM - 2:00 PM Wed …" at bounding box center [223, 289] width 390 height 302
click at [652, 463] on div "Farmhouse Café ​ ​ 0 Alerts farmhouse Pause Board Menus Menu Availability ‏ Day…" at bounding box center [326, 238] width 653 height 477
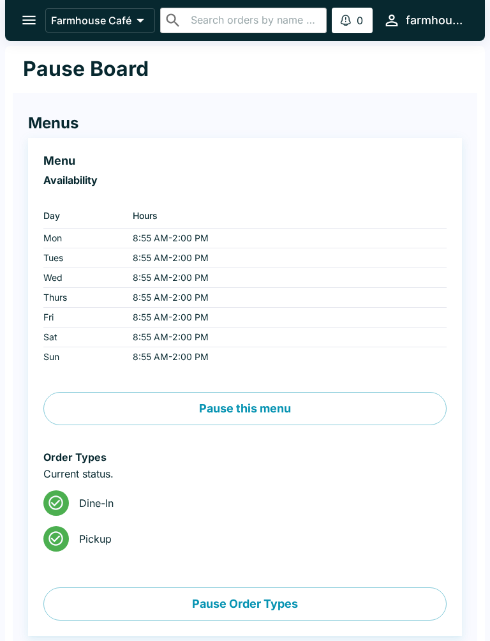
click at [173, 477] on div "Menus Menu Availability ‏ Day Hours Mon 8:55 AM - 2:00 PM Tues 8:55 AM - 2:00 P…" at bounding box center [232, 374] width 459 height 573
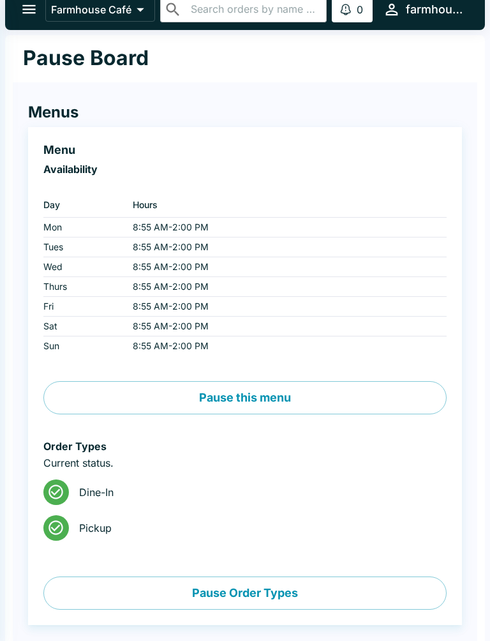
scroll to position [16, 0]
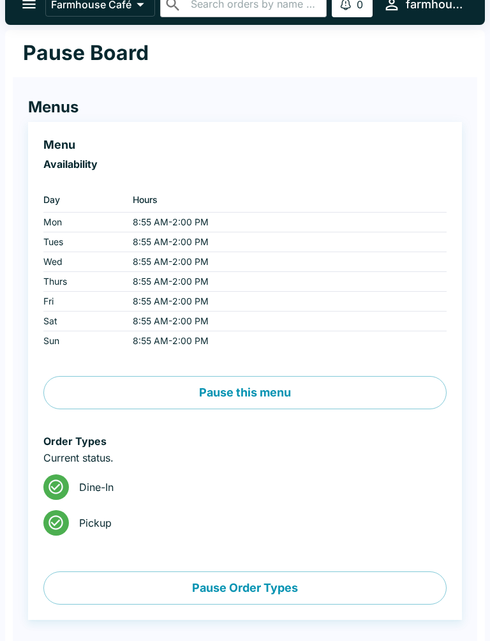
click at [418, 15] on button "farmhouse" at bounding box center [424, 3] width 92 height 27
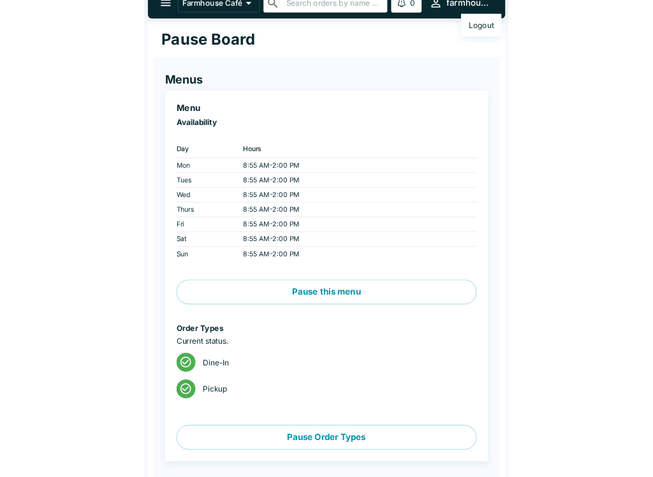
scroll to position [0, 0]
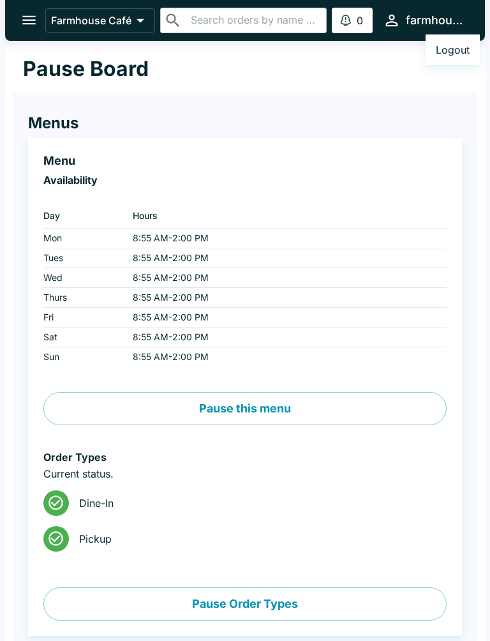
click at [179, 477] on div at bounding box center [245, 320] width 490 height 641
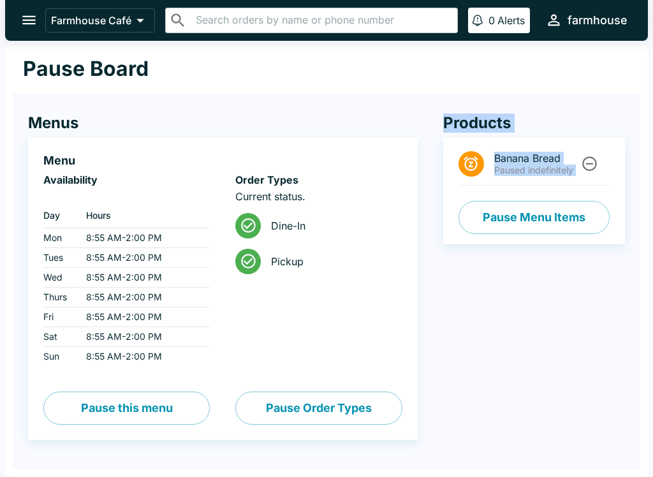
click at [649, 164] on div "Farmhouse Café ​ ​ 0 Alerts farmhouse Pause Board Menus Menu Availability ‏ Day…" at bounding box center [326, 238] width 653 height 477
click at [24, 27] on icon "open drawer" at bounding box center [28, 19] width 17 height 17
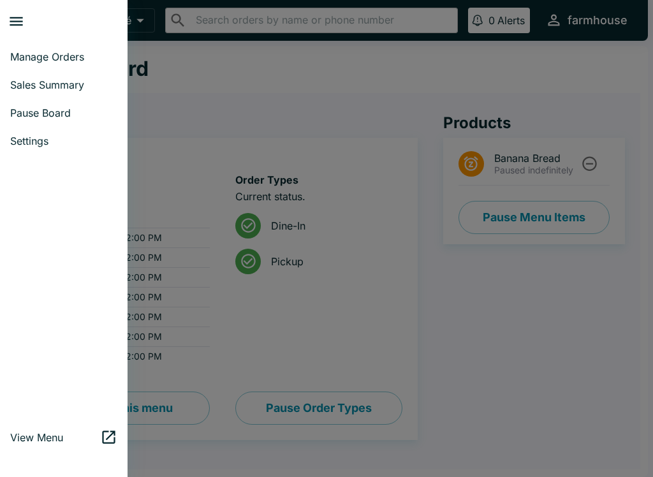
click at [57, 115] on span "Pause Board" at bounding box center [63, 113] width 107 height 13
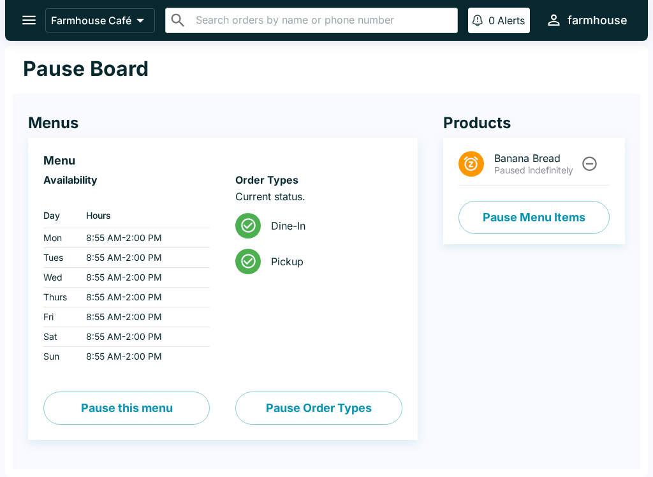
click at [13, 16] on button "open drawer" at bounding box center [29, 20] width 33 height 33
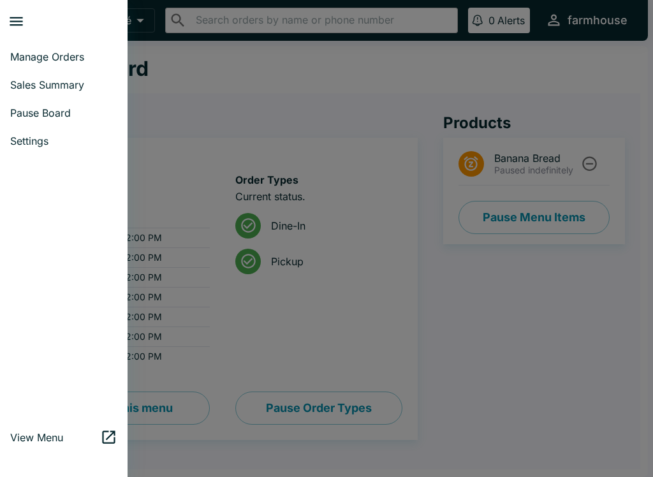
click at [544, 209] on div at bounding box center [326, 238] width 653 height 477
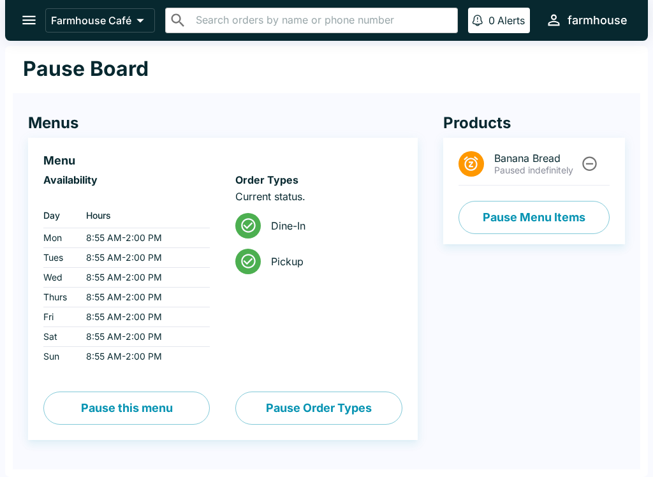
click at [560, 226] on button "Pause Menu Items" at bounding box center [534, 217] width 151 height 33
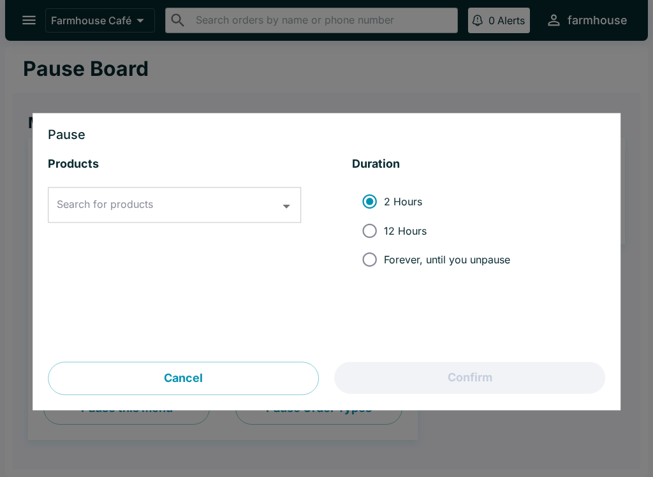
click at [241, 204] on input "Search for products" at bounding box center [165, 205] width 223 height 24
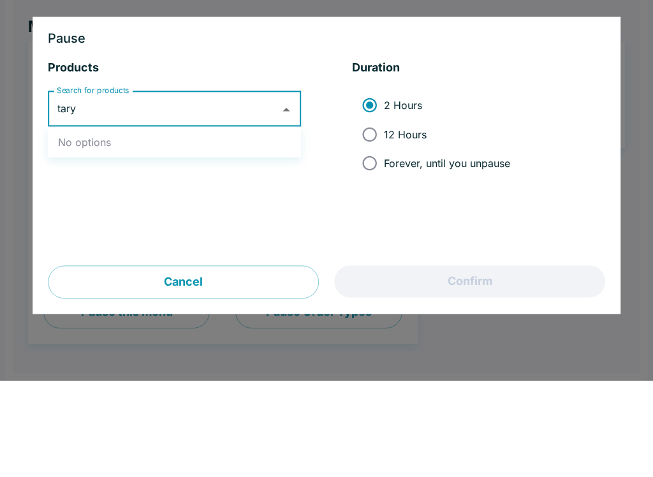
type input "tar"
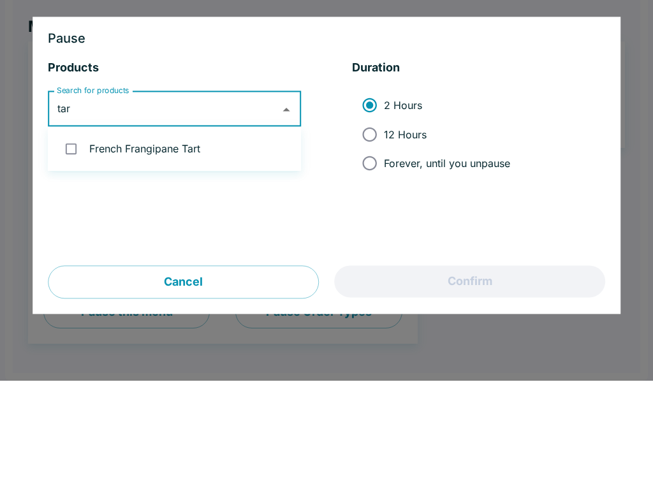
click at [61, 232] on input "checkbox" at bounding box center [71, 245] width 26 height 26
checkbox input "true"
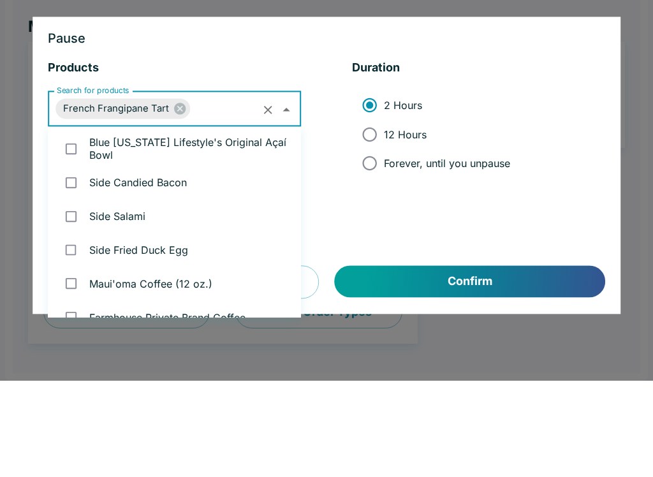
scroll to position [759, 0]
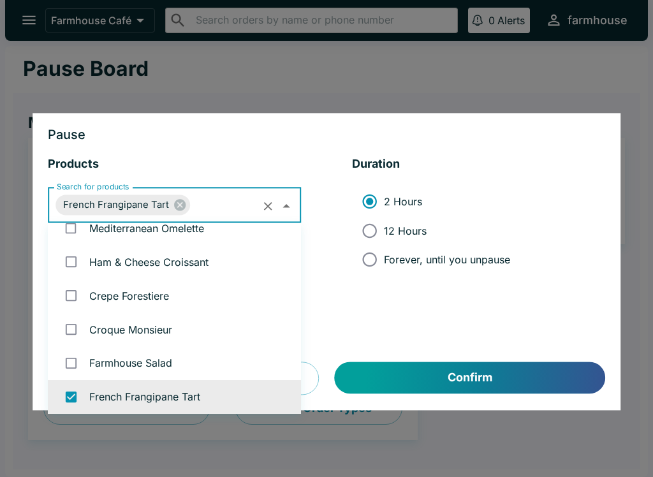
click at [374, 260] on input "Forever, until you unpause" at bounding box center [369, 260] width 29 height 29
radio input "true"
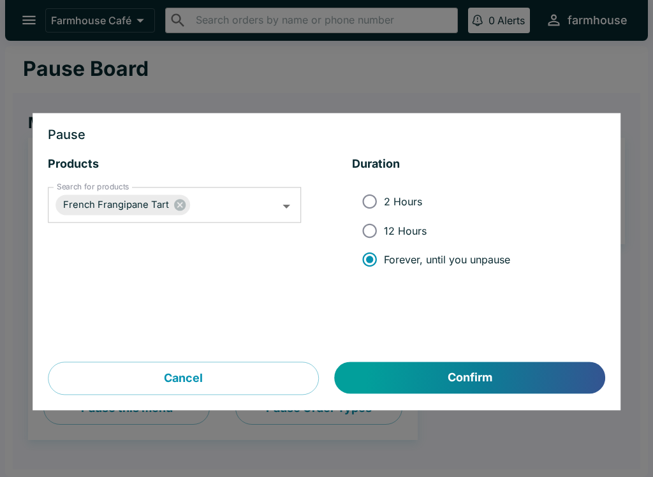
click at [522, 387] on button "Confirm" at bounding box center [470, 378] width 271 height 32
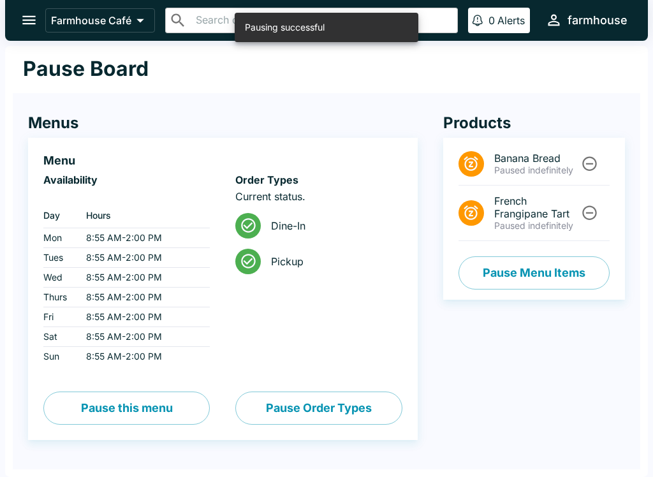
click at [19, 19] on button "open drawer" at bounding box center [29, 20] width 33 height 33
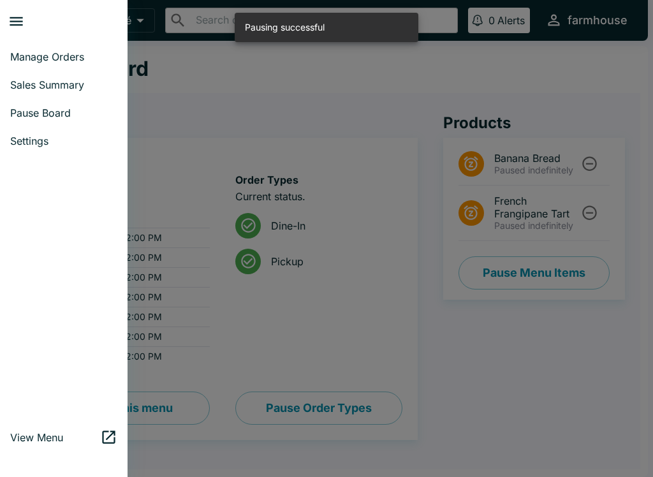
click at [60, 61] on span "Manage Orders" at bounding box center [63, 56] width 107 height 13
